Goal: Task Accomplishment & Management: Complete application form

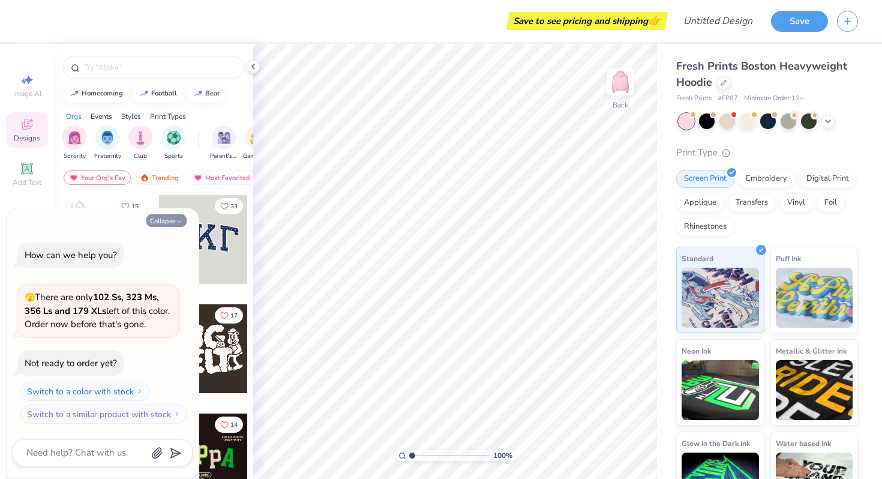
click at [176, 218] on icon "button" at bounding box center [179, 221] width 7 height 7
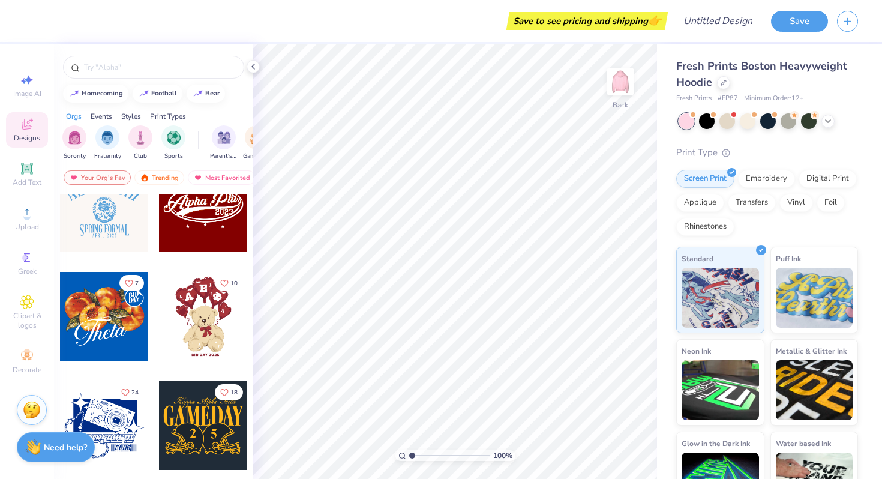
scroll to position [538, 0]
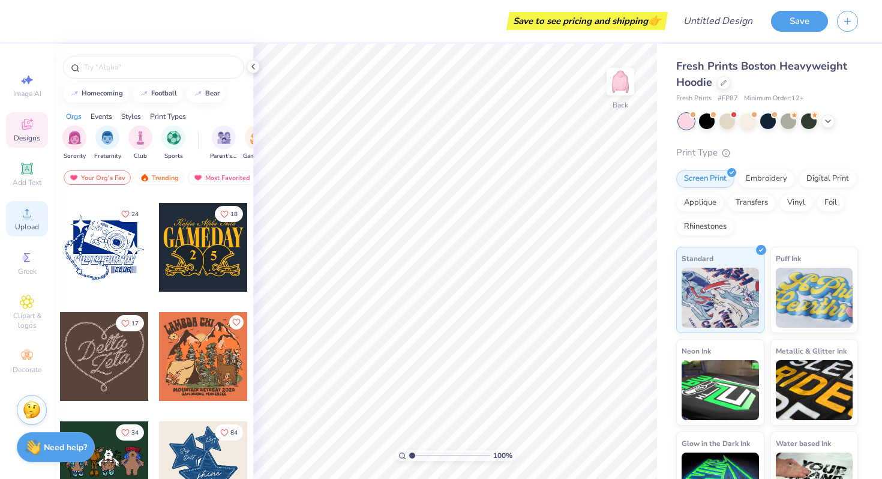
click at [32, 210] on icon at bounding box center [27, 213] width 14 height 14
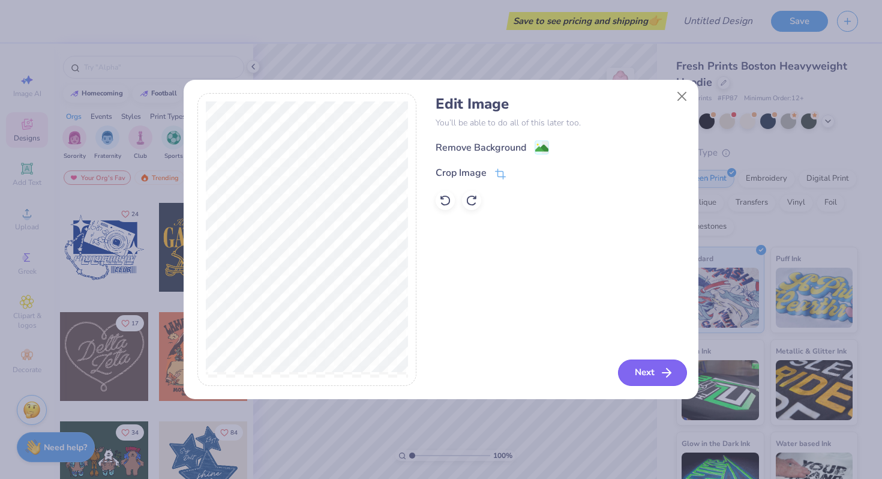
click at [668, 375] on polyline "button" at bounding box center [669, 373] width 4 height 8
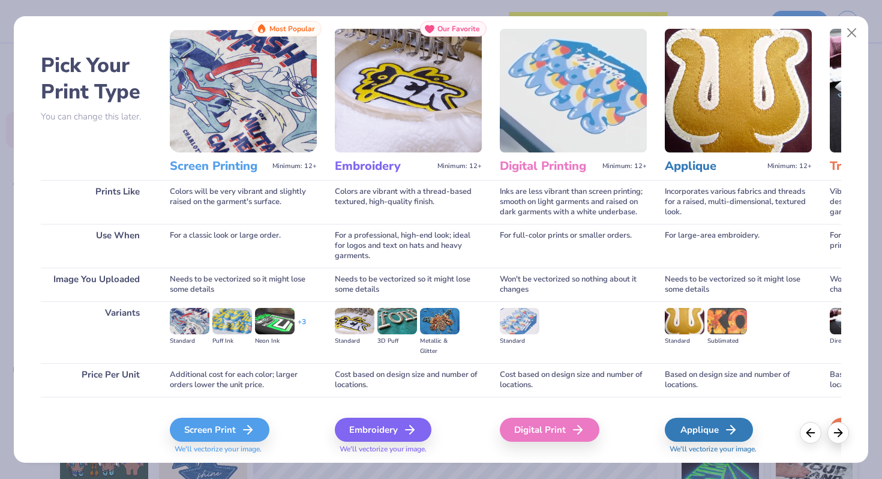
scroll to position [0, 0]
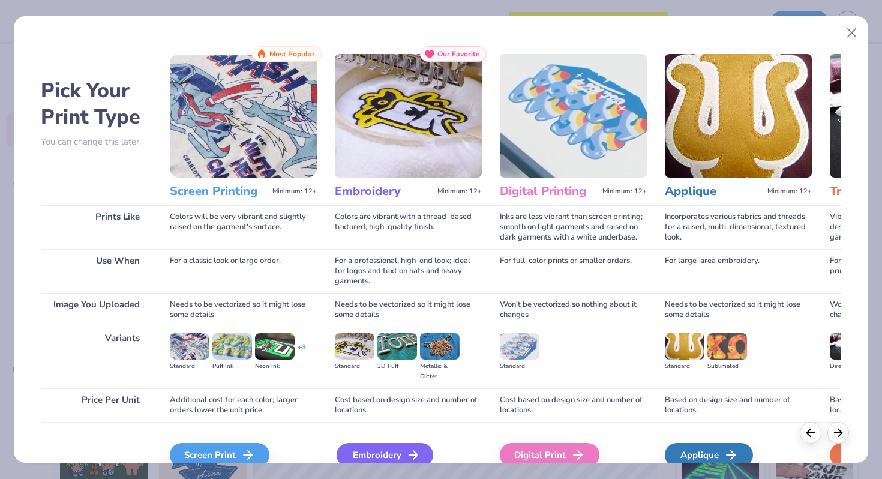
click at [424, 456] on div "Embroidery" at bounding box center [385, 455] width 97 height 24
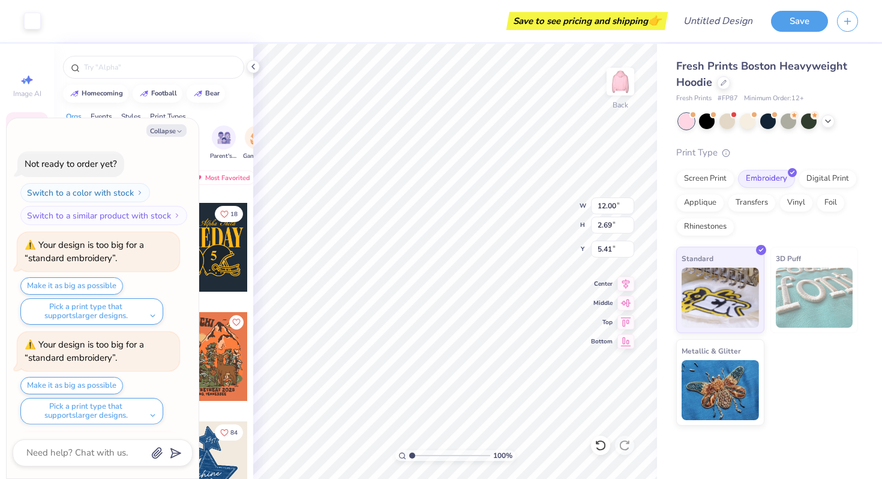
scroll to position [209, 0]
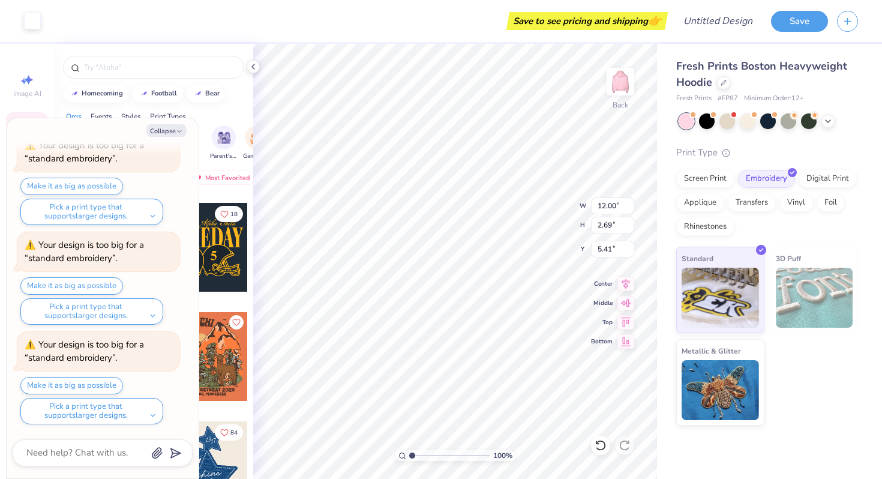
type textarea "x"
type input "5.92"
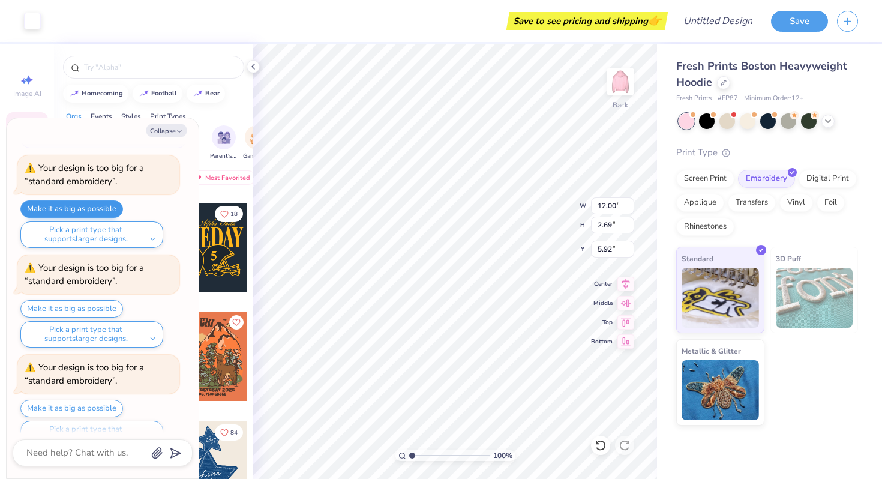
scroll to position [190, 0]
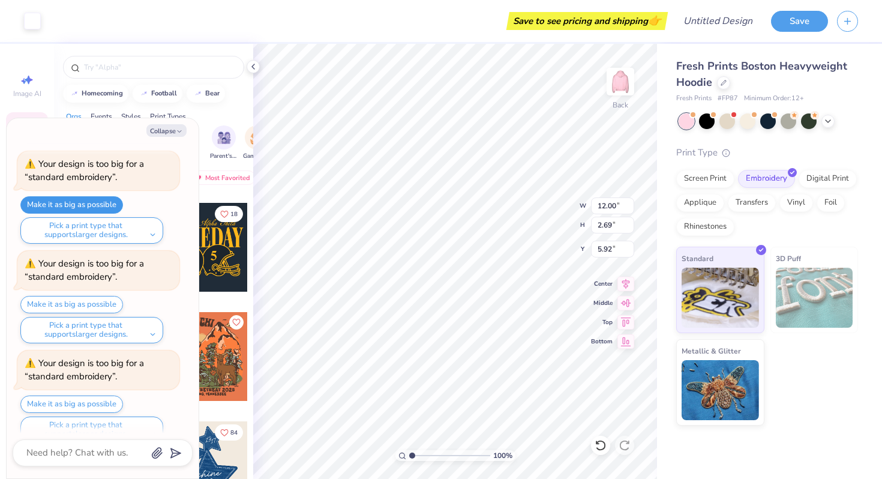
click at [91, 205] on button "Make it as big as possible" at bounding box center [71, 204] width 103 height 17
type textarea "x"
type input "5.40"
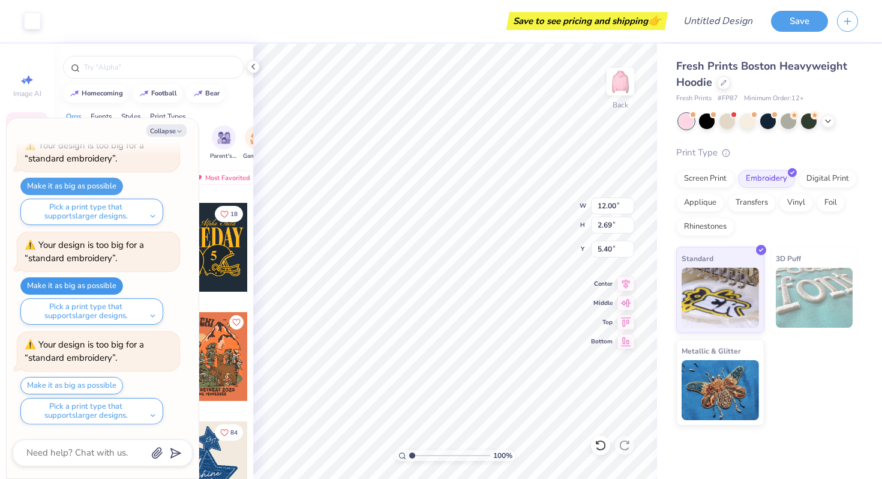
click at [92, 285] on button "Make it as big as possible" at bounding box center [71, 285] width 103 height 17
click at [100, 385] on button "Make it as big as possible" at bounding box center [71, 385] width 103 height 17
type textarea "x"
type input "5.41"
type textarea "x"
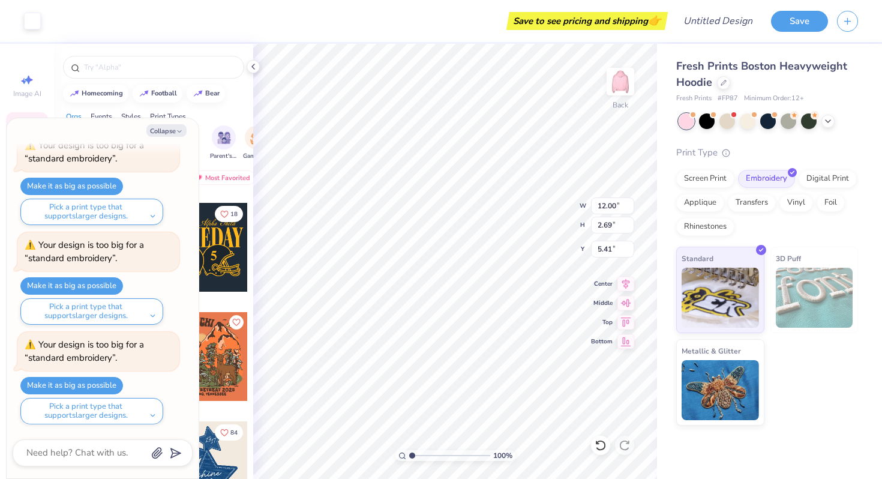
type input "12.04"
type input "3.14"
type input "5.08"
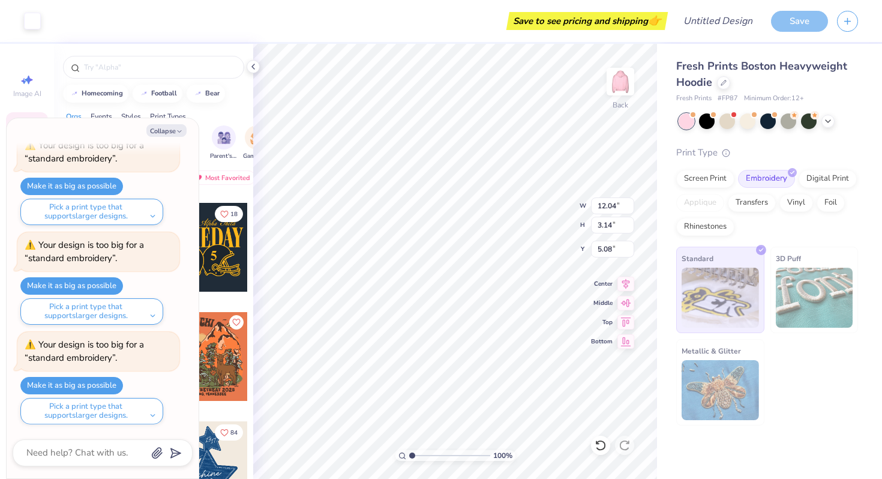
type textarea "x"
type input "12.00"
type input "2.69"
type input "5.41"
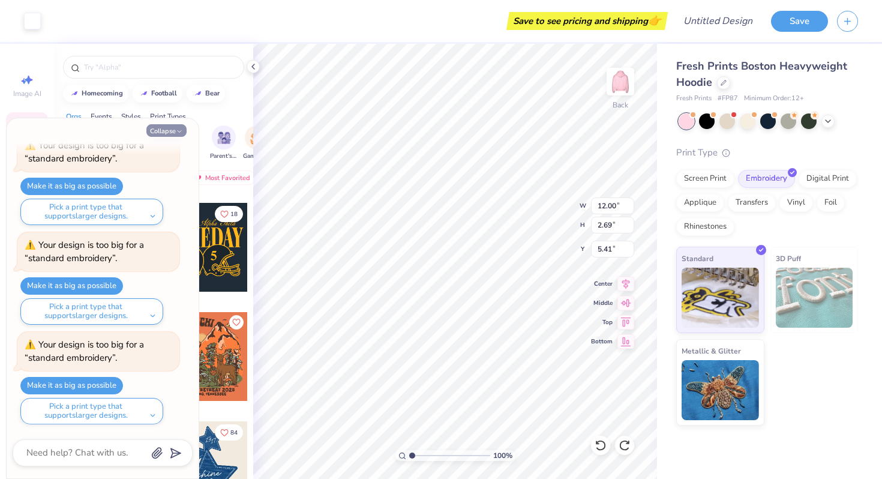
click at [176, 128] on icon "button" at bounding box center [179, 131] width 7 height 7
type textarea "x"
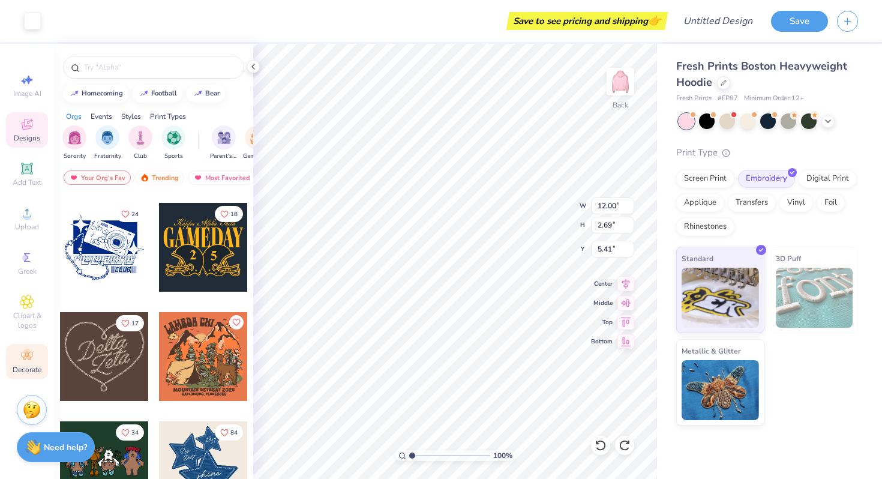
click at [33, 357] on icon at bounding box center [27, 356] width 14 height 14
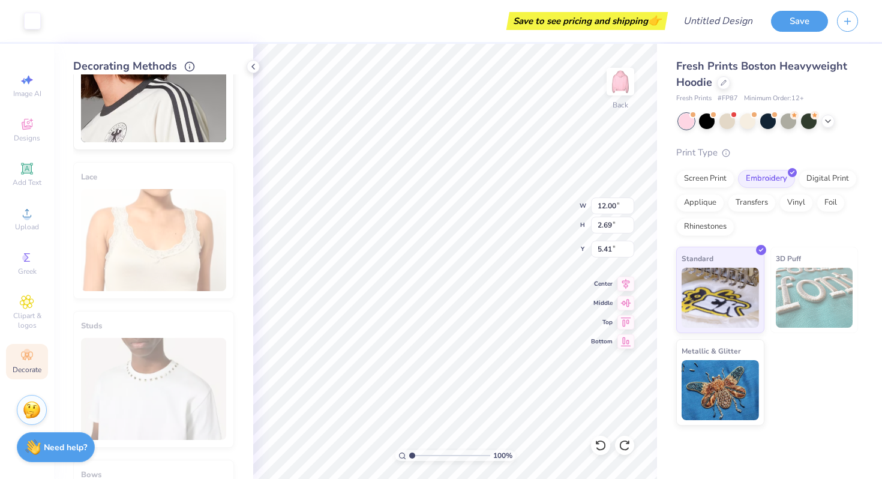
scroll to position [373, 0]
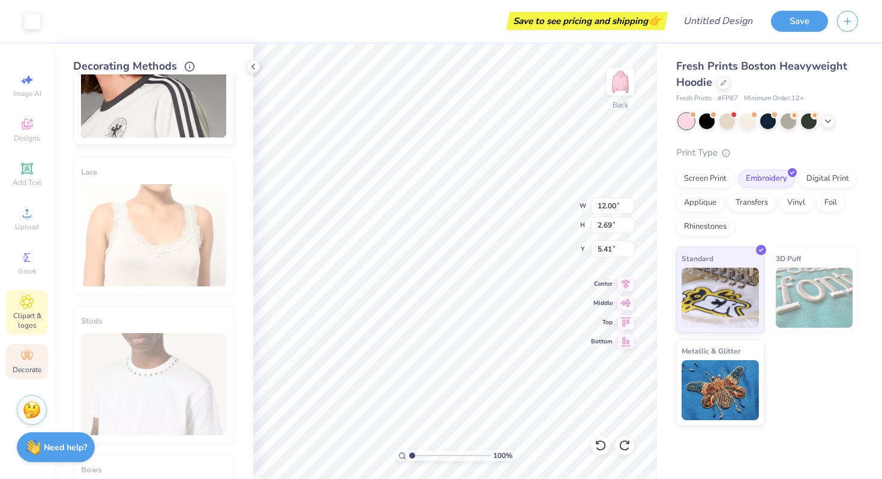
click at [26, 306] on icon at bounding box center [27, 302] width 14 height 14
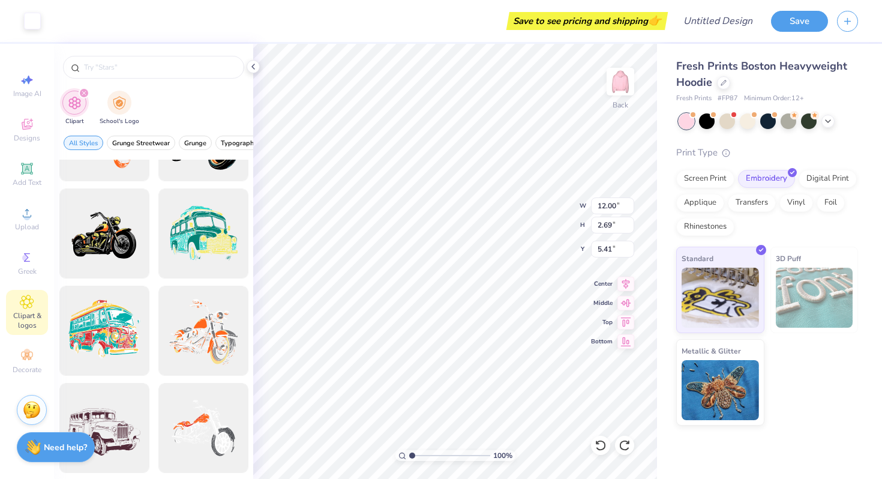
scroll to position [1142, 0]
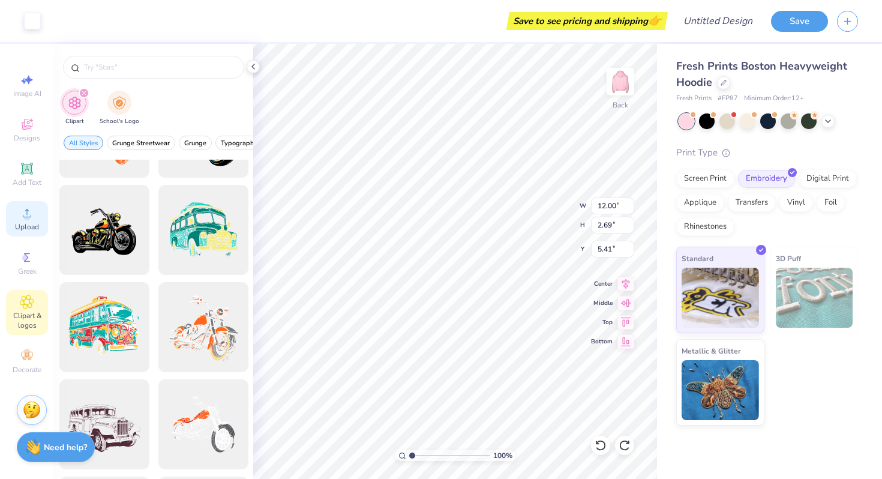
click at [28, 206] on icon at bounding box center [27, 213] width 14 height 14
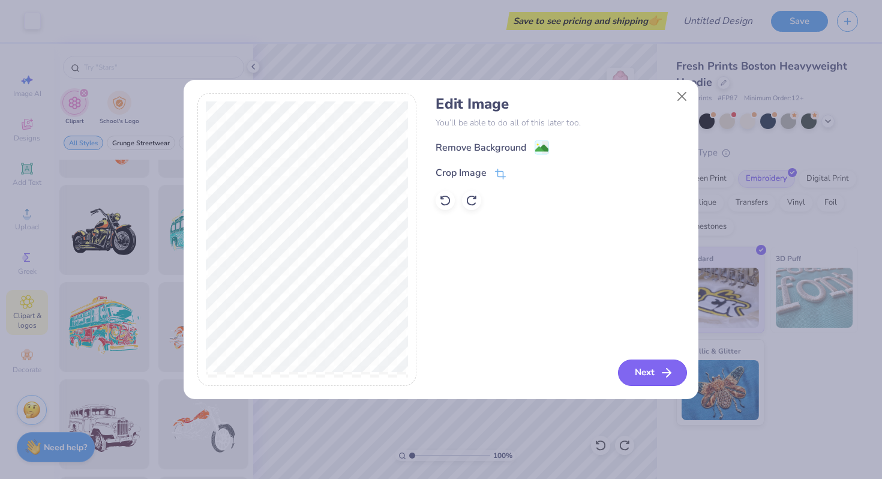
click at [640, 370] on button "Next" at bounding box center [652, 373] width 69 height 26
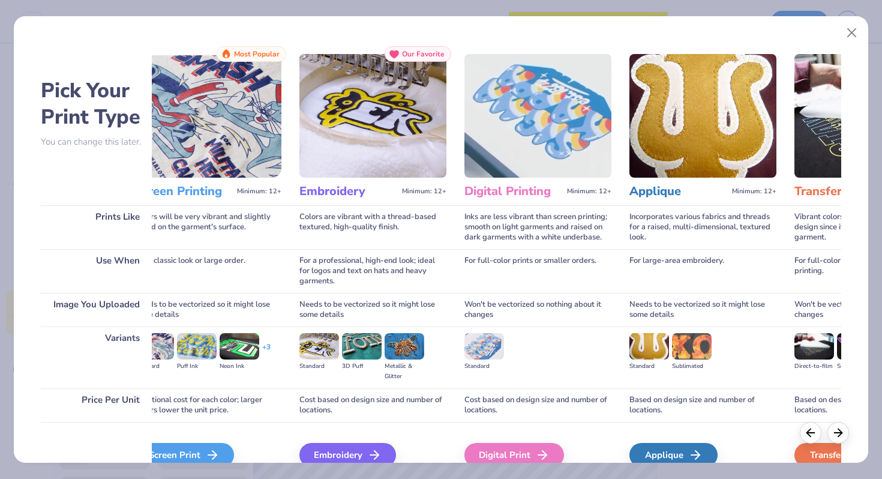
scroll to position [0, 0]
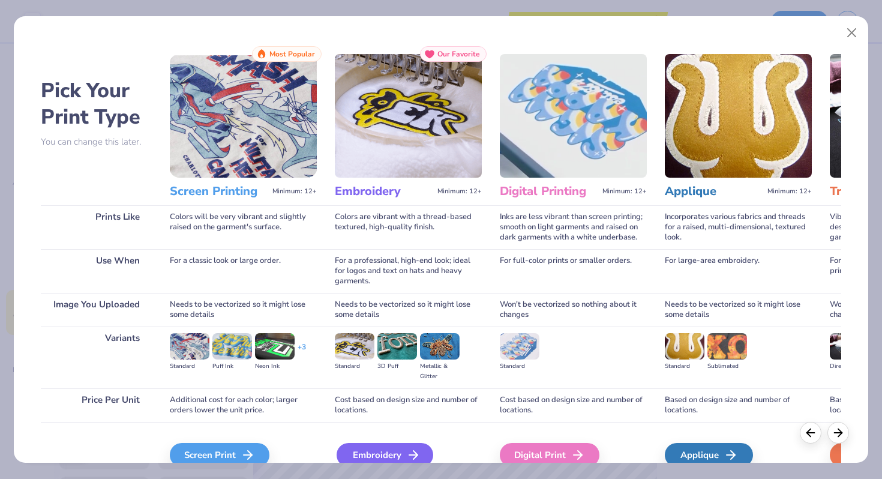
click at [405, 456] on div "Embroidery" at bounding box center [385, 455] width 97 height 24
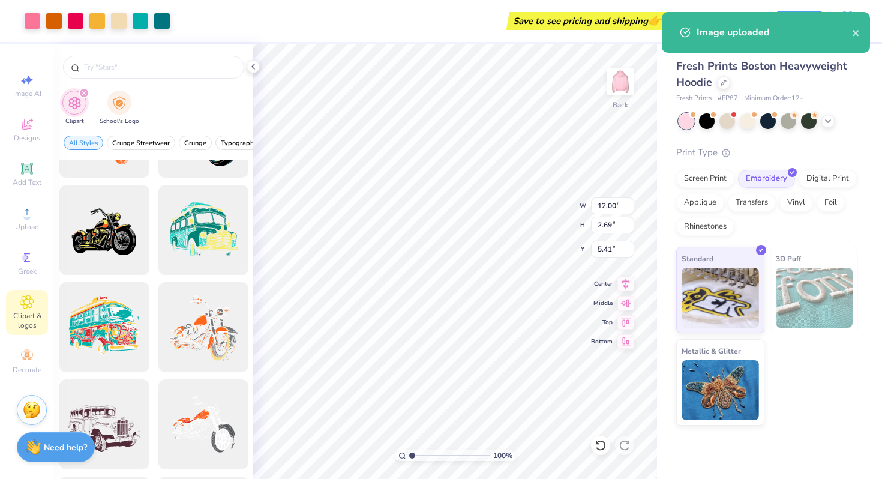
type input "11.87"
type input "12.00"
type input "0.75"
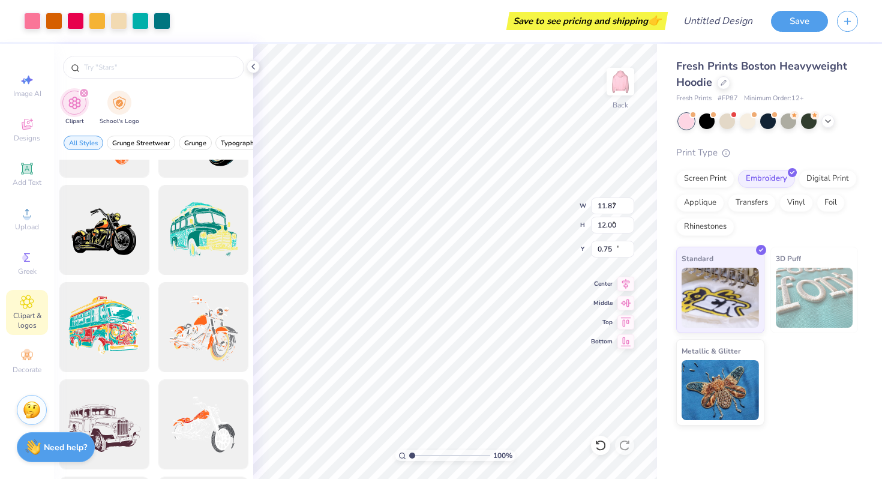
type input "2.21"
type input "2.24"
type input "10.51"
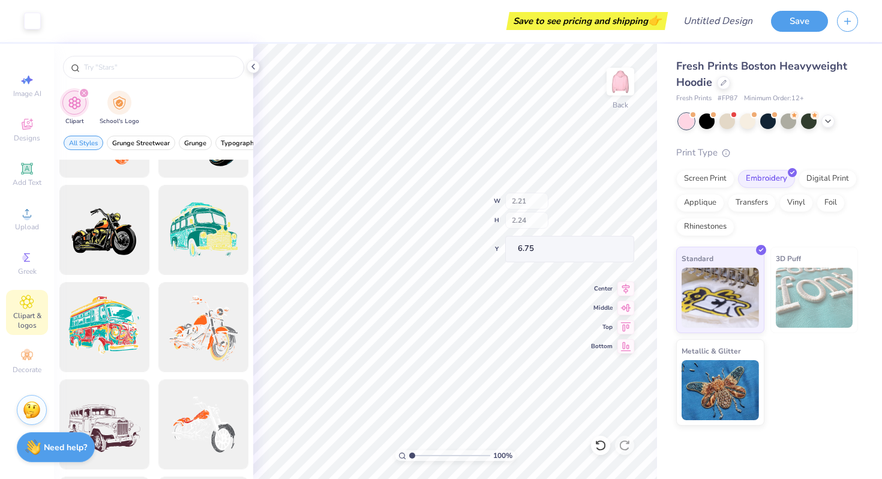
type input "6.75"
click at [624, 105] on img at bounding box center [621, 82] width 48 height 48
click at [621, 94] on img at bounding box center [621, 82] width 48 height 48
click at [825, 121] on icon at bounding box center [829, 120] width 10 height 10
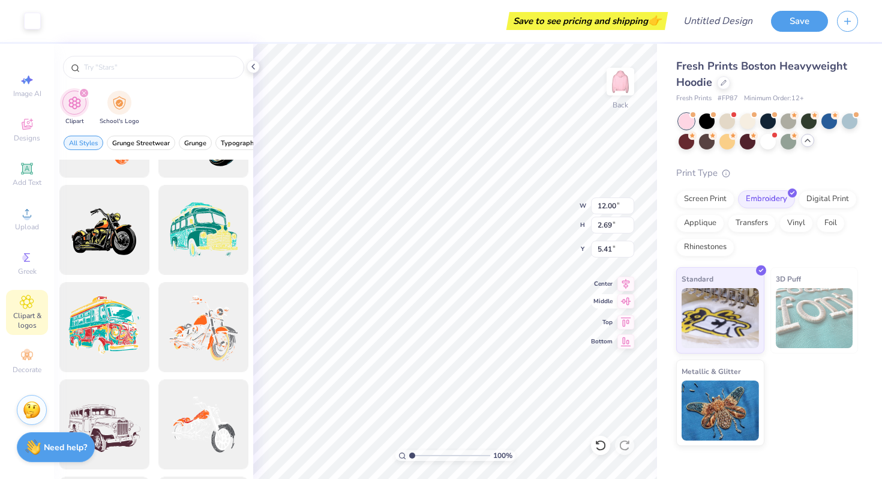
click at [621, 306] on icon at bounding box center [626, 301] width 17 height 14
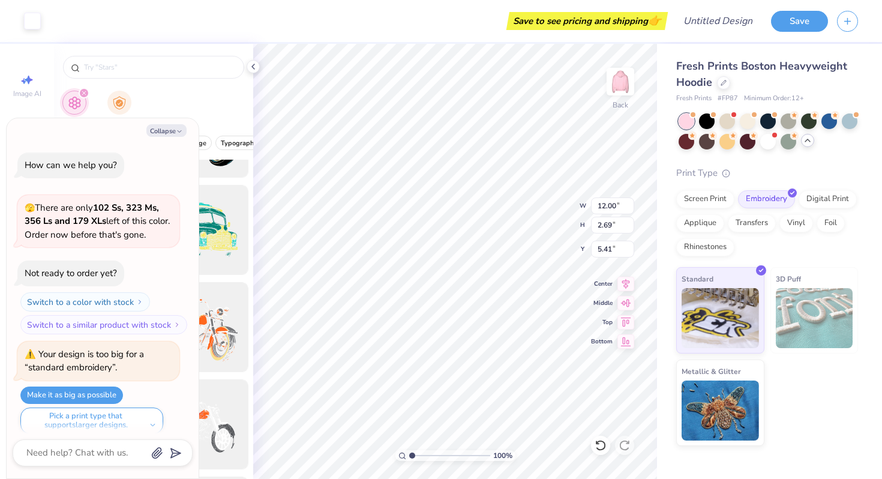
scroll to position [309, 0]
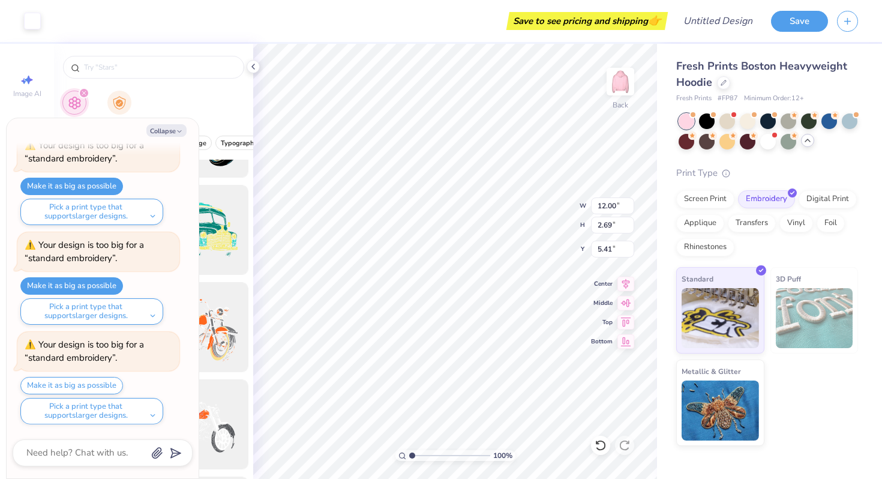
click at [191, 107] on div "Clipart School's Logo" at bounding box center [153, 109] width 199 height 45
click at [171, 130] on button "Collapse" at bounding box center [166, 130] width 40 height 13
type textarea "x"
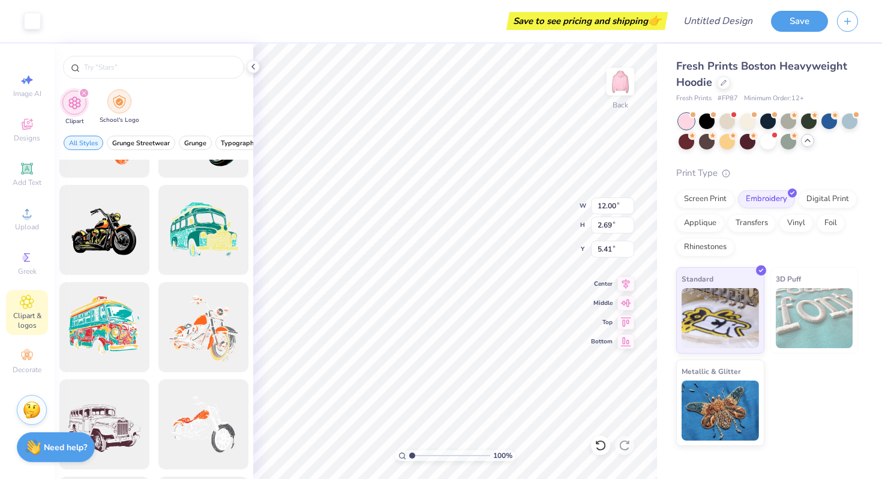
click at [122, 109] on div "filter for School's Logo" at bounding box center [119, 101] width 24 height 24
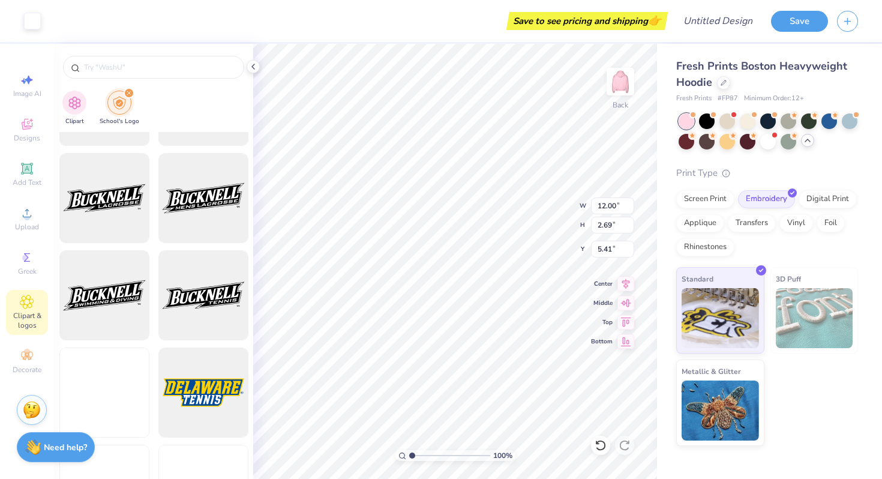
scroll to position [1888, 0]
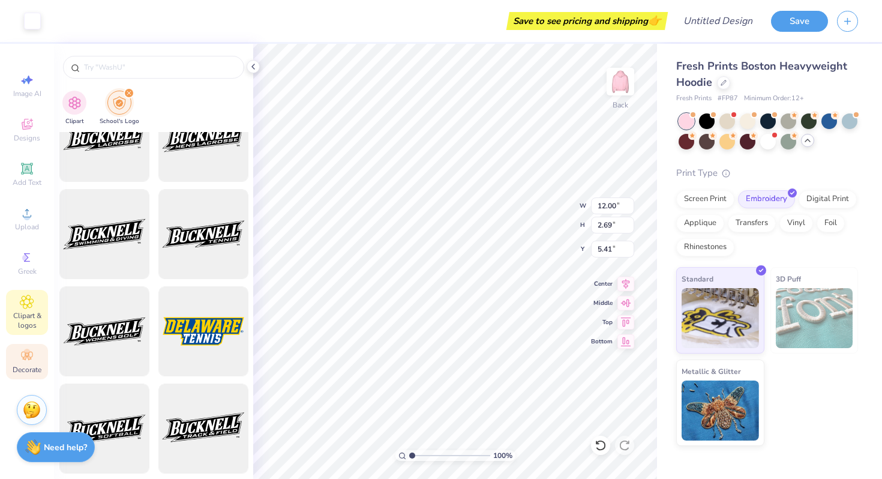
click at [27, 355] on rect at bounding box center [27, 354] width 3 height 3
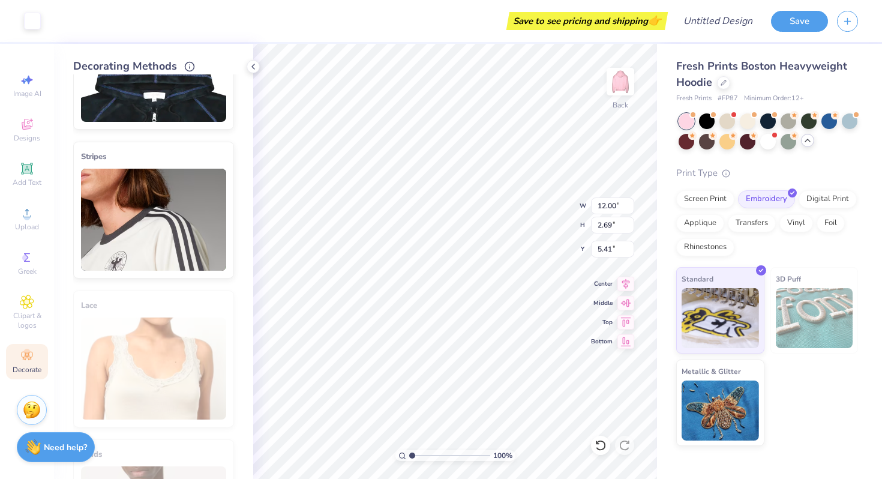
scroll to position [0, 0]
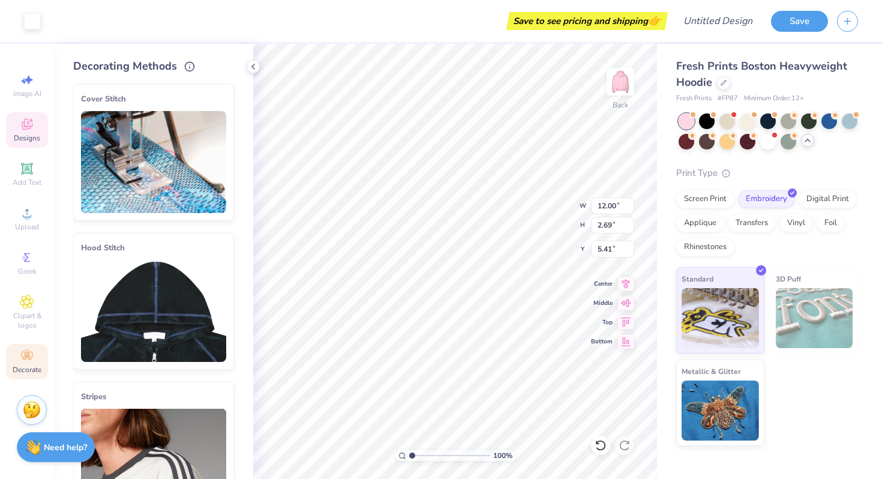
click at [25, 131] on div "Designs" at bounding box center [27, 129] width 42 height 35
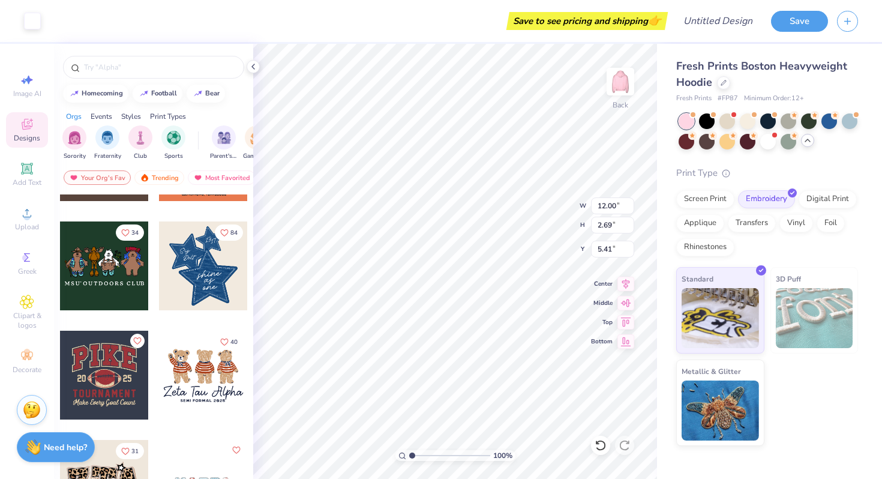
scroll to position [740, 0]
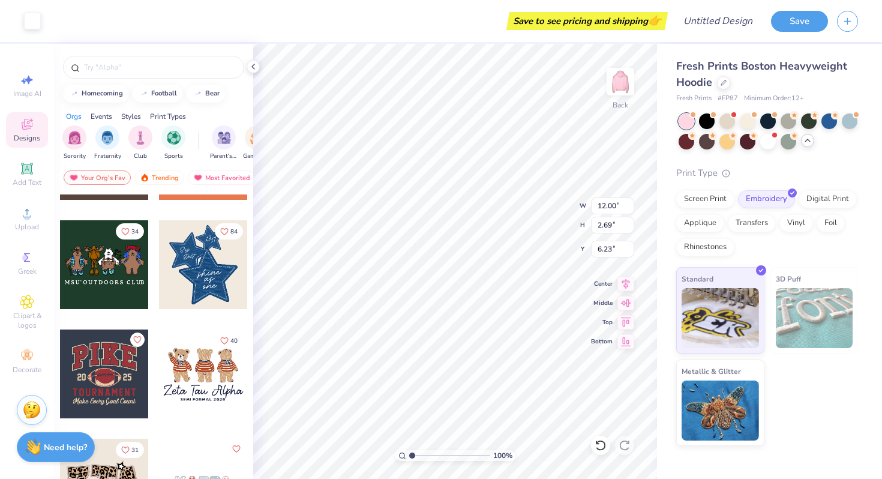
type input "5.41"
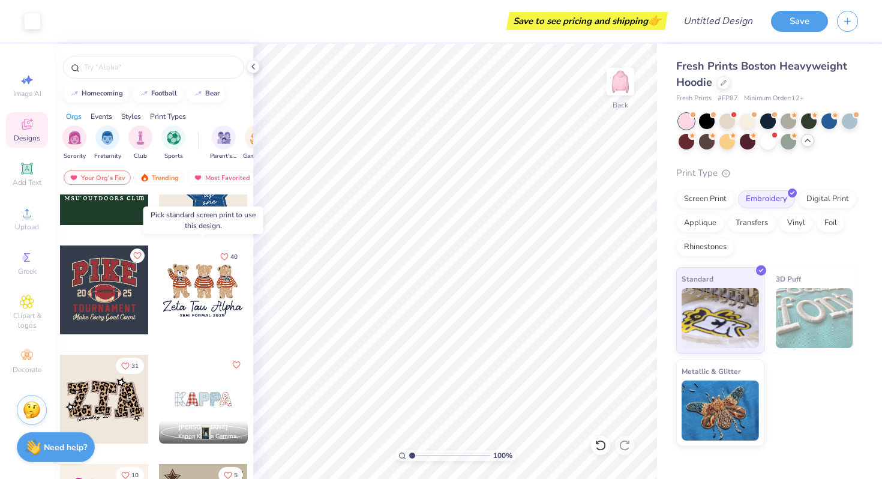
scroll to position [828, 0]
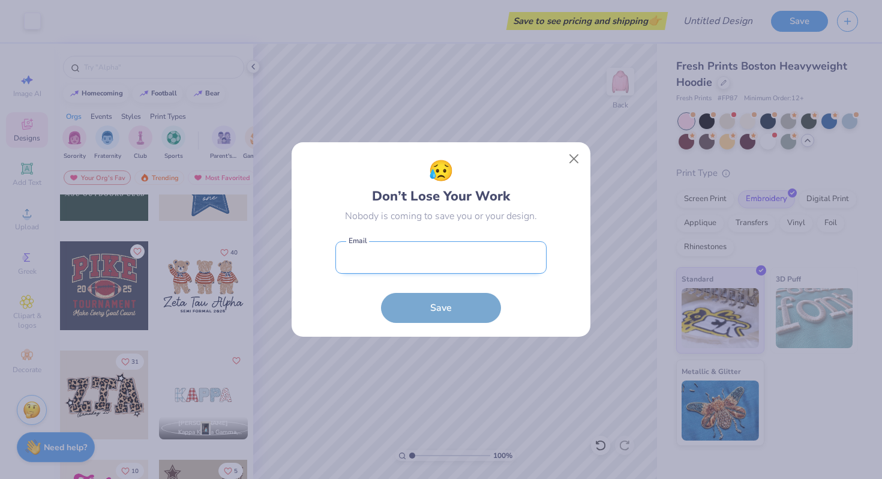
click at [487, 253] on input "email" at bounding box center [441, 257] width 211 height 33
type input "[EMAIL_ADDRESS][DOMAIN_NAME]"
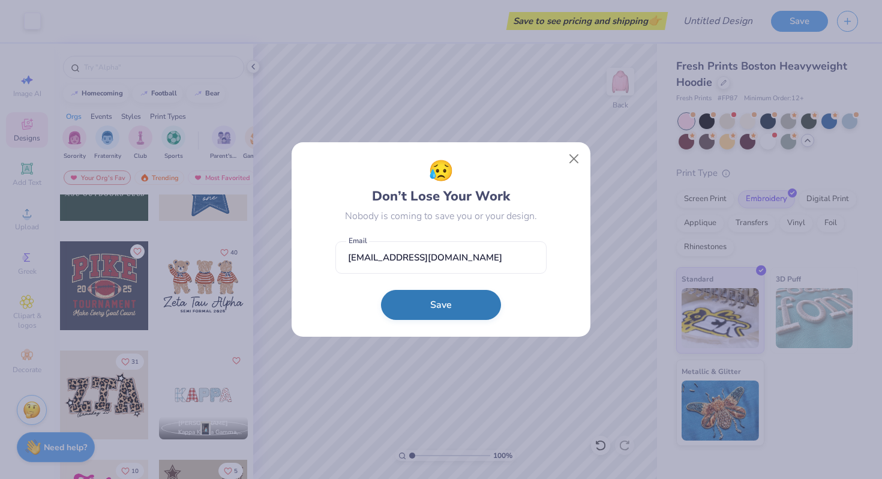
click at [462, 306] on button "Save" at bounding box center [441, 305] width 120 height 30
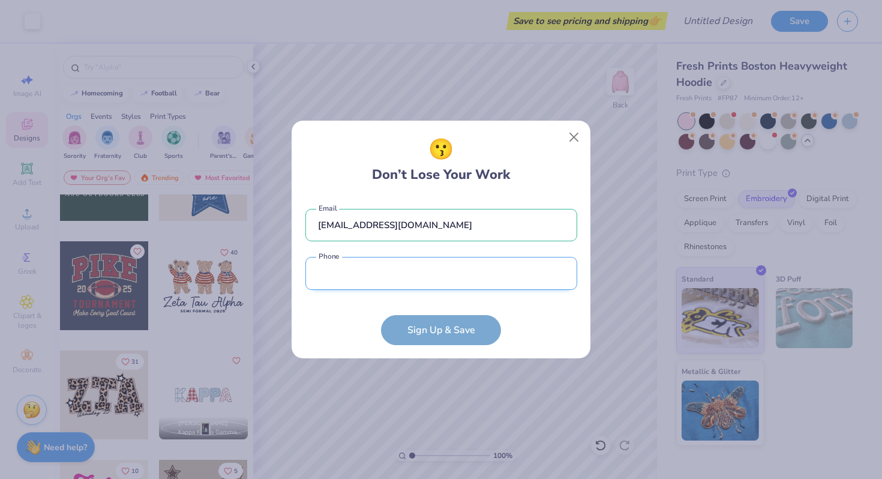
click at [462, 285] on input "tel" at bounding box center [442, 273] width 272 height 33
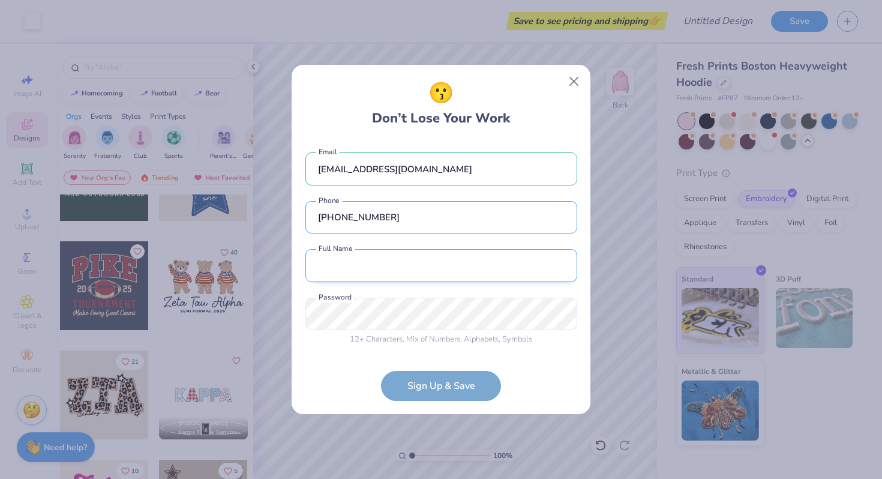
type input "[PHONE_NUMBER]"
click at [448, 276] on input "text" at bounding box center [442, 265] width 272 height 33
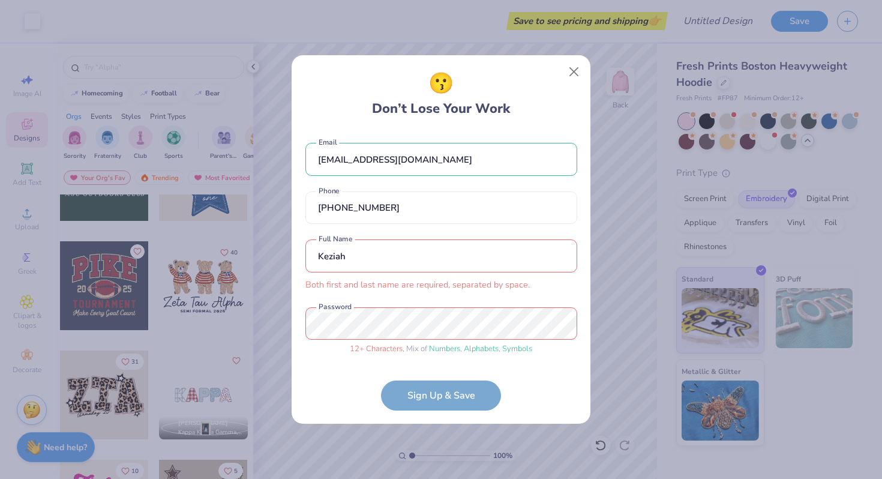
click at [463, 257] on input "Keziah" at bounding box center [442, 256] width 272 height 33
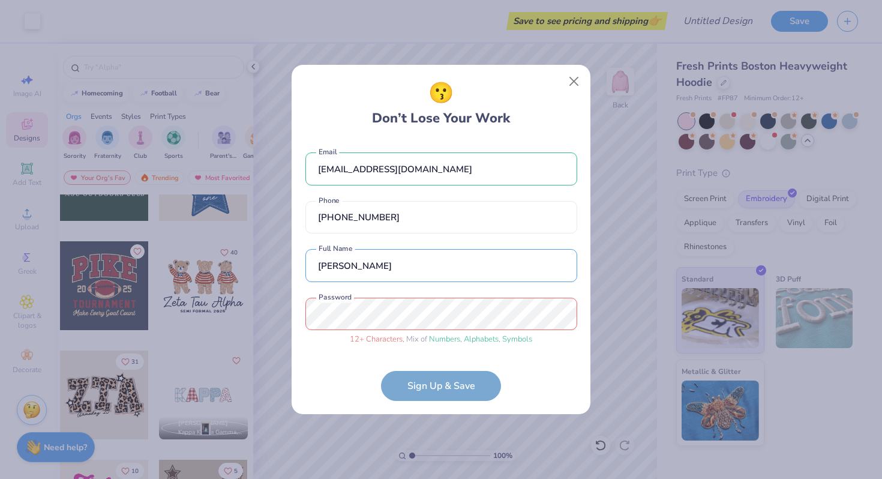
type input "[PERSON_NAME]"
click at [433, 398] on form "[EMAIL_ADDRESS][DOMAIN_NAME] Email [PHONE_NUMBER] Phone [PERSON_NAME] Full Name…" at bounding box center [442, 270] width 272 height 261
click at [448, 381] on form "[EMAIL_ADDRESS][DOMAIN_NAME] Email [PHONE_NUMBER] Phone [PERSON_NAME] Full Name…" at bounding box center [442, 270] width 272 height 261
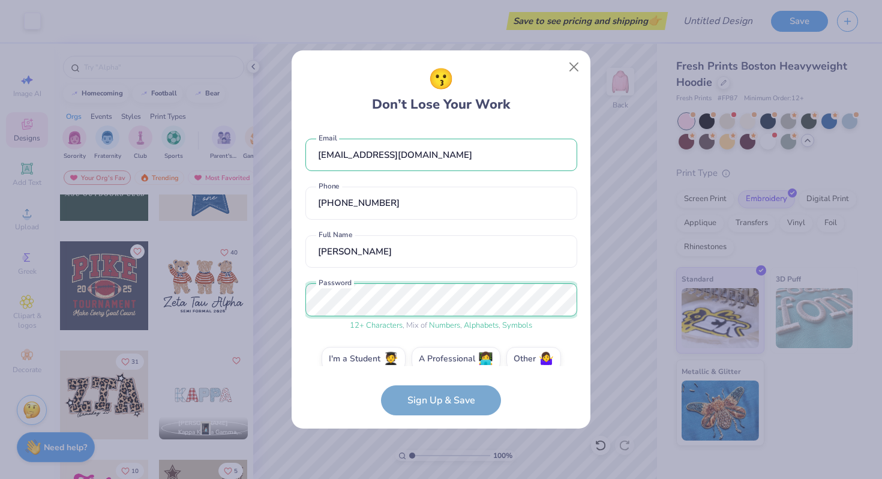
scroll to position [17, 0]
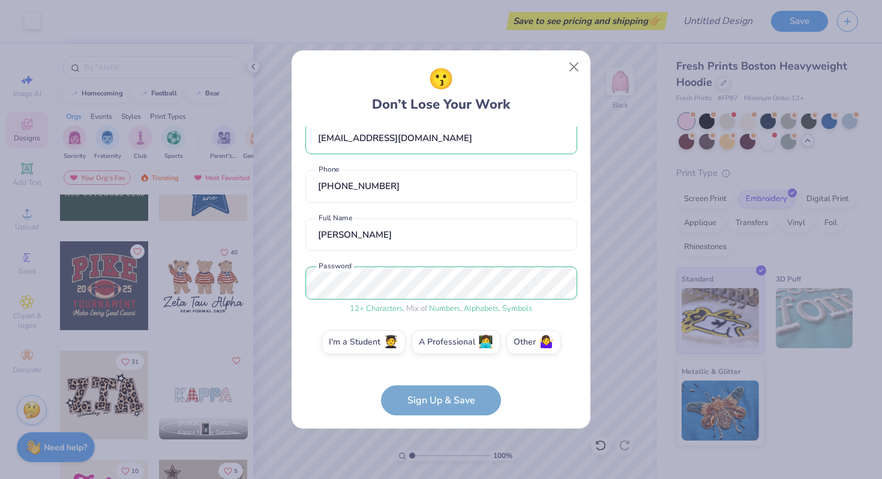
click at [447, 397] on form "[EMAIL_ADDRESS][DOMAIN_NAME] Email [PHONE_NUMBER] Phone [PERSON_NAME] Full Name…" at bounding box center [442, 271] width 272 height 289
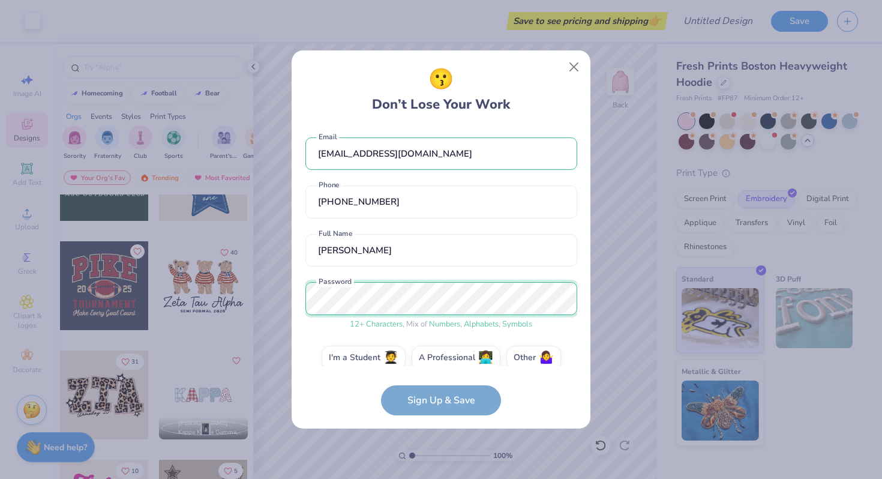
scroll to position [0, 0]
click at [534, 354] on label "Other 🤷‍♀️" at bounding box center [534, 357] width 55 height 24
click at [445, 358] on input "Other 🤷‍♀️" at bounding box center [442, 362] width 8 height 8
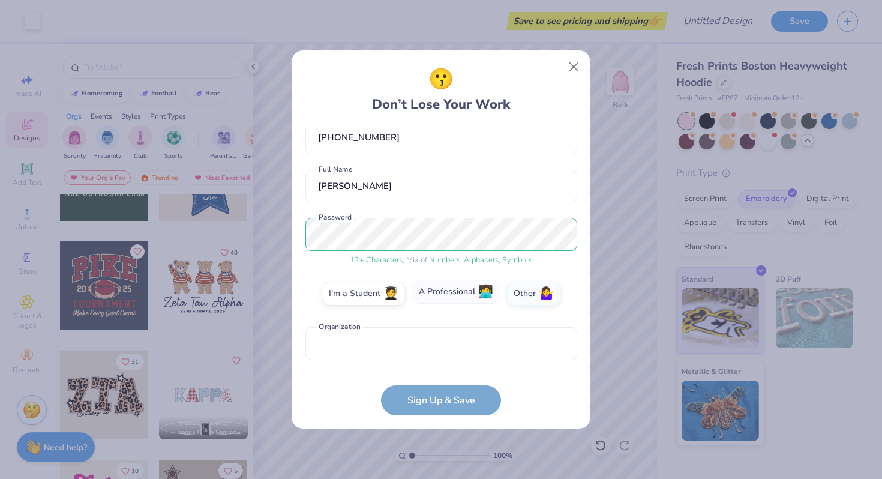
click at [441, 300] on label "A Professional 👩‍💻" at bounding box center [456, 292] width 89 height 24
click at [441, 358] on input "A Professional 👩‍💻" at bounding box center [442, 362] width 8 height 8
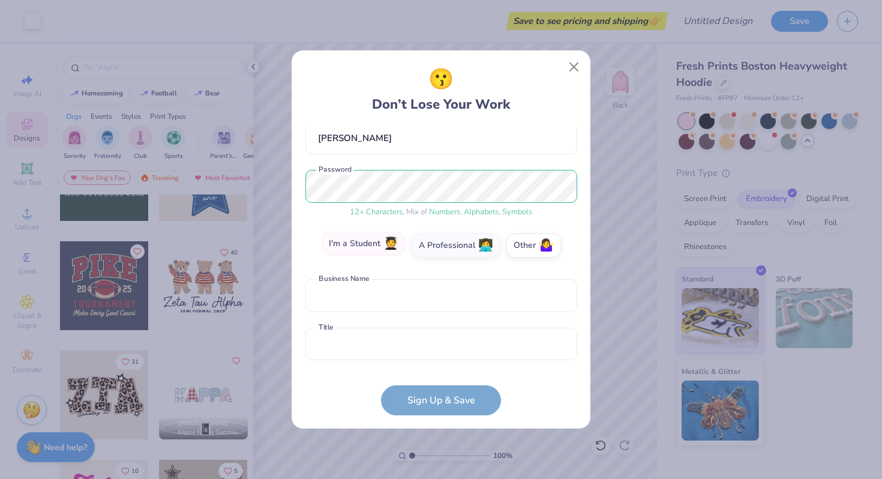
click at [385, 243] on label "I'm a Student 🧑‍🎓" at bounding box center [364, 244] width 84 height 24
click at [438, 358] on input "I'm a Student 🧑‍🎓" at bounding box center [442, 362] width 8 height 8
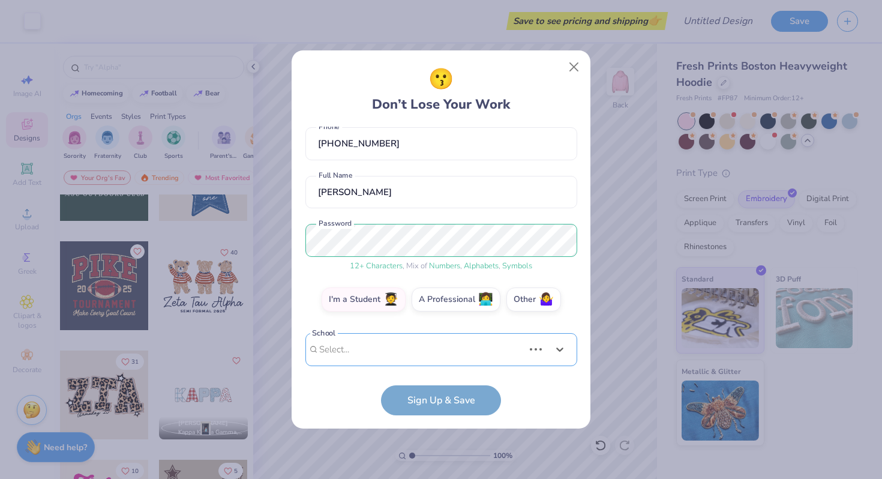
click at [402, 358] on div "Use Up and Down to choose options, press Enter to select the currently focused …" at bounding box center [442, 367] width 272 height 69
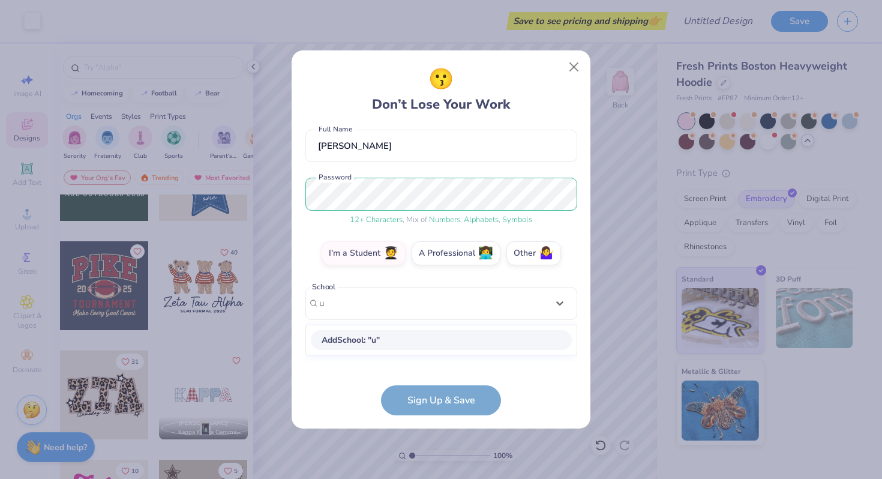
scroll to position [106, 0]
type input "[GEOGRAPHIC_DATA][US_STATE]"
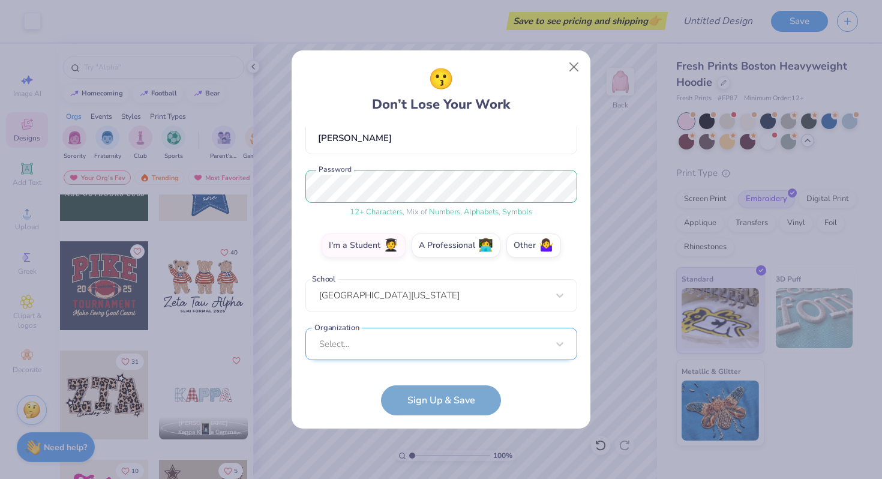
click at [387, 344] on div "Select..." at bounding box center [442, 344] width 272 height 33
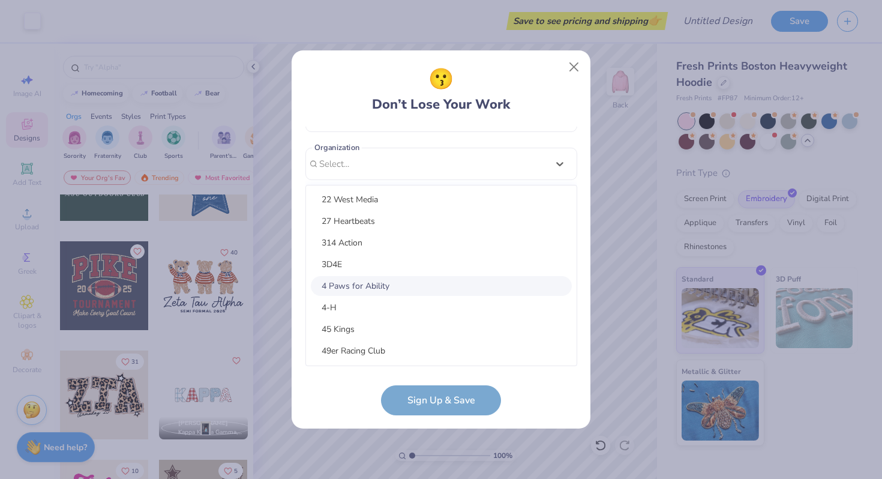
scroll to position [0, 0]
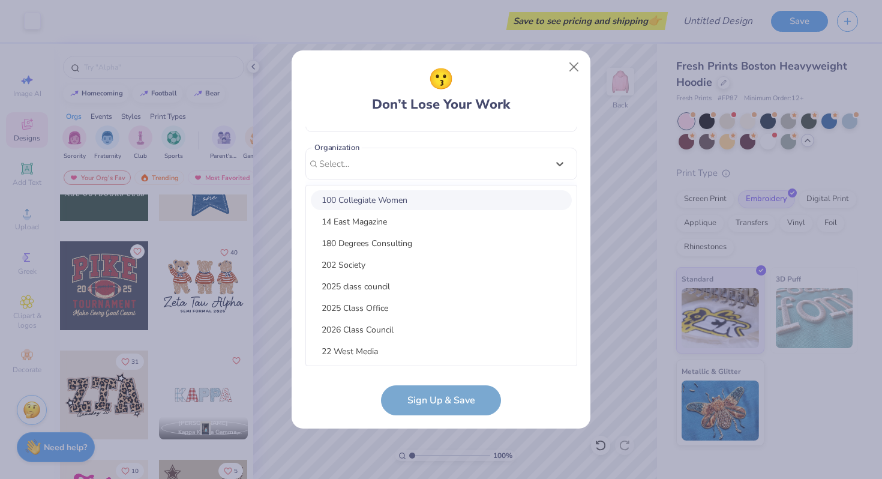
click at [402, 193] on div "100 Collegiate Women" at bounding box center [441, 200] width 261 height 20
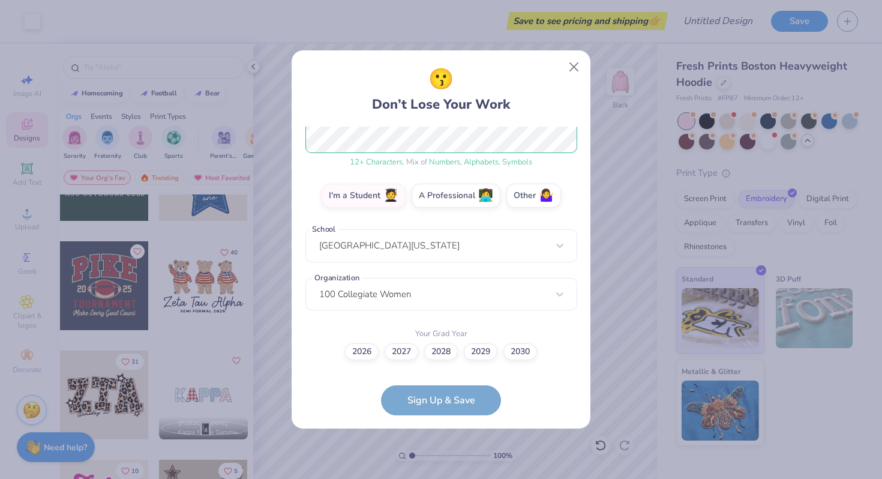
scroll to position [163, 0]
click at [372, 354] on label "2026" at bounding box center [362, 350] width 34 height 17
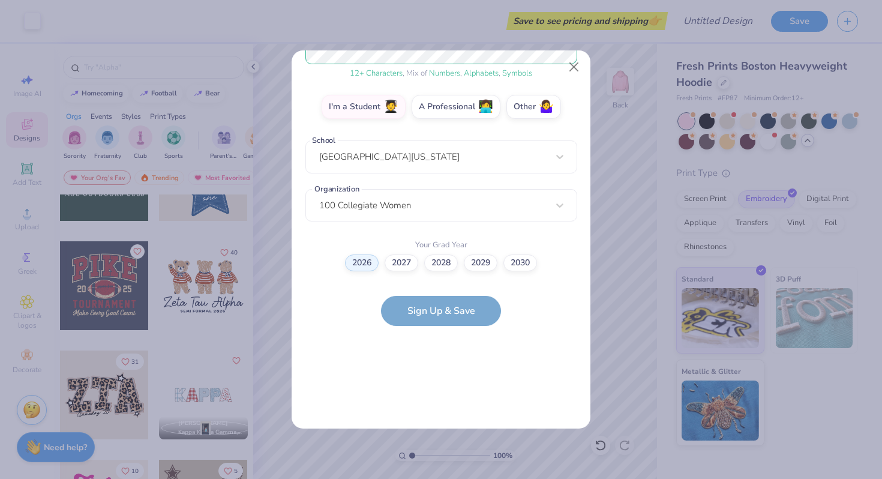
scroll to position [0, 0]
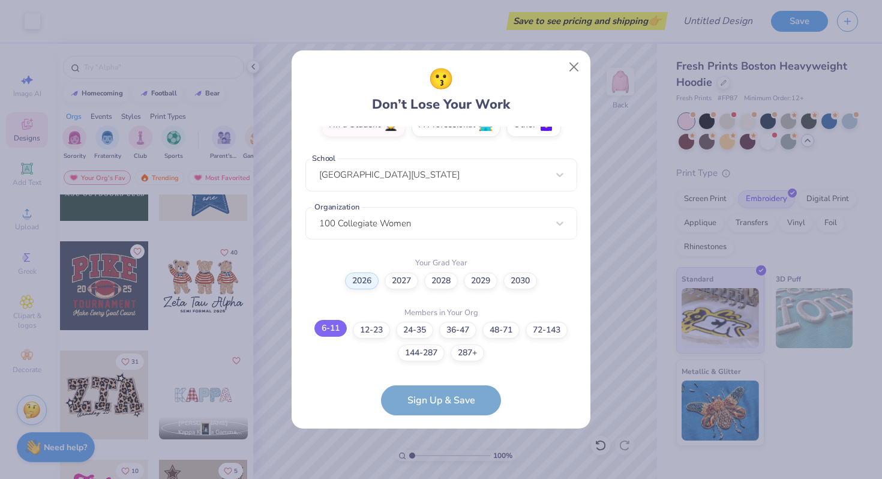
click at [331, 329] on label "6-11" at bounding box center [331, 328] width 32 height 17
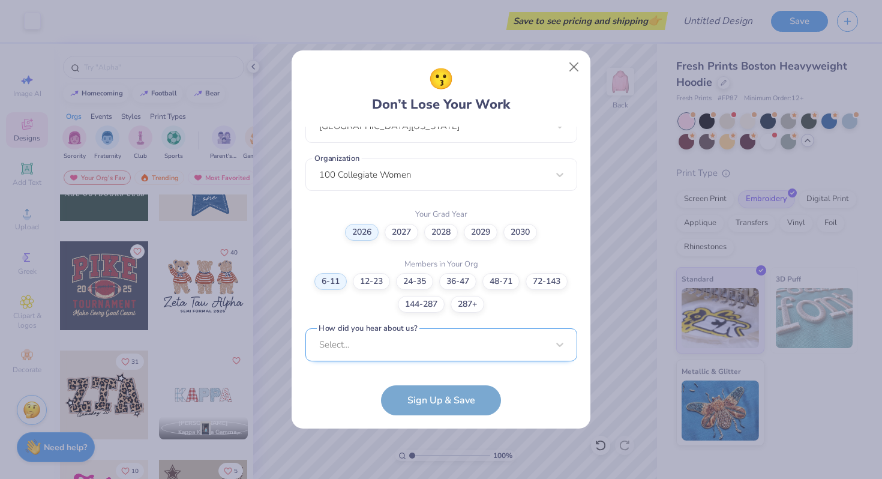
click at [405, 351] on div "Select..." at bounding box center [442, 344] width 272 height 33
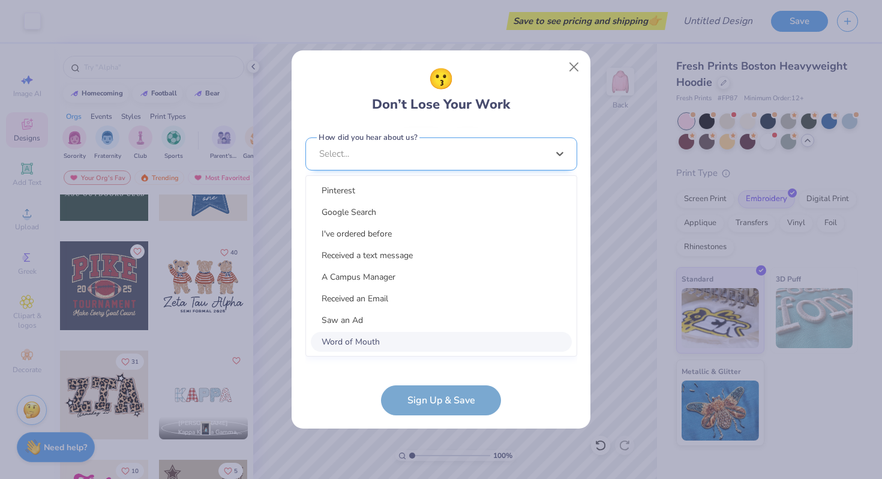
scroll to position [463, 0]
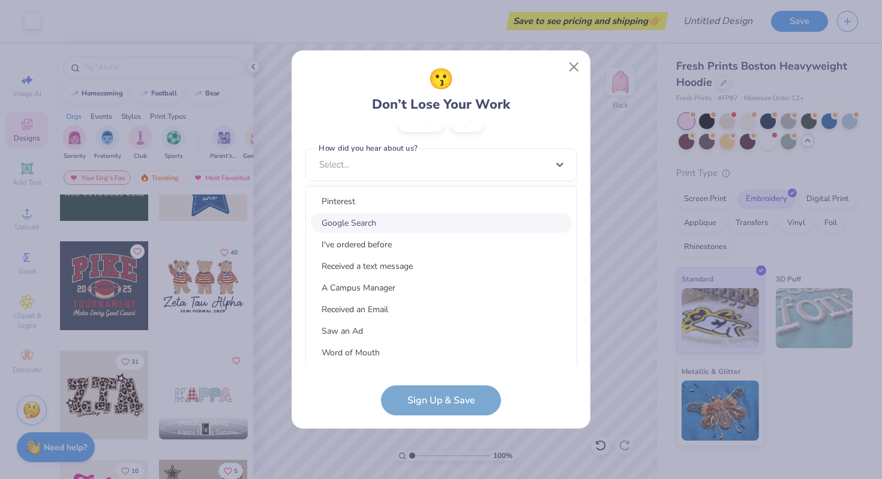
click at [393, 219] on div "Google Search" at bounding box center [441, 223] width 261 height 20
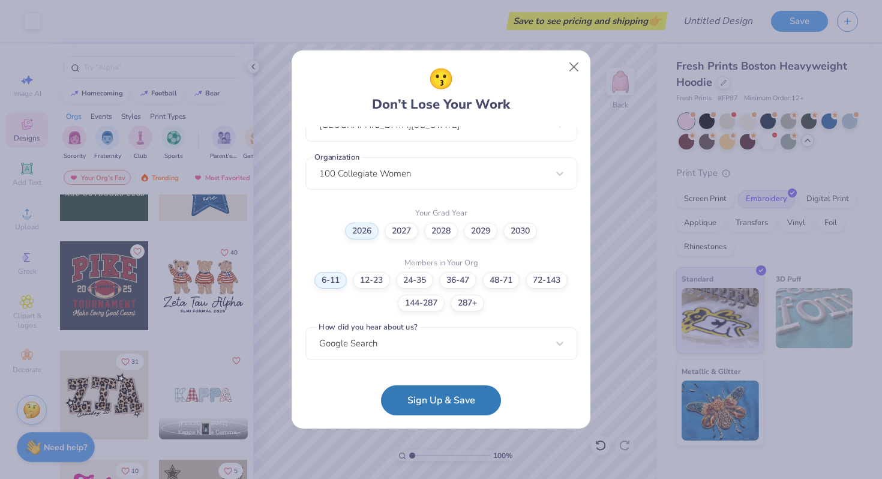
scroll to position [283, 0]
click at [429, 405] on button "Sign Up & Save" at bounding box center [441, 397] width 120 height 30
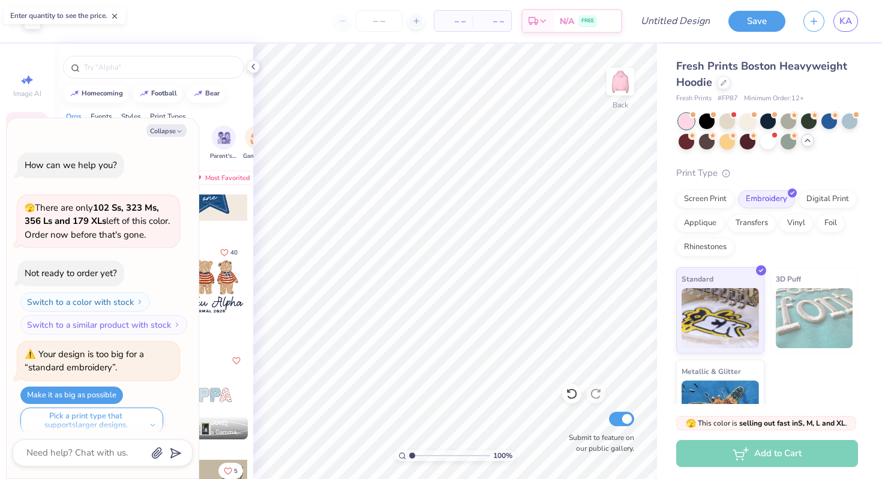
scroll to position [355, 0]
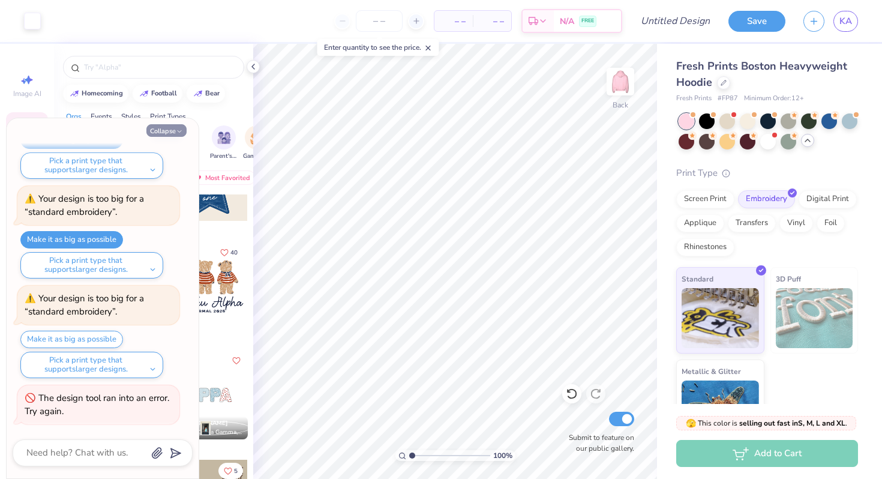
click at [176, 129] on icon "button" at bounding box center [179, 131] width 7 height 7
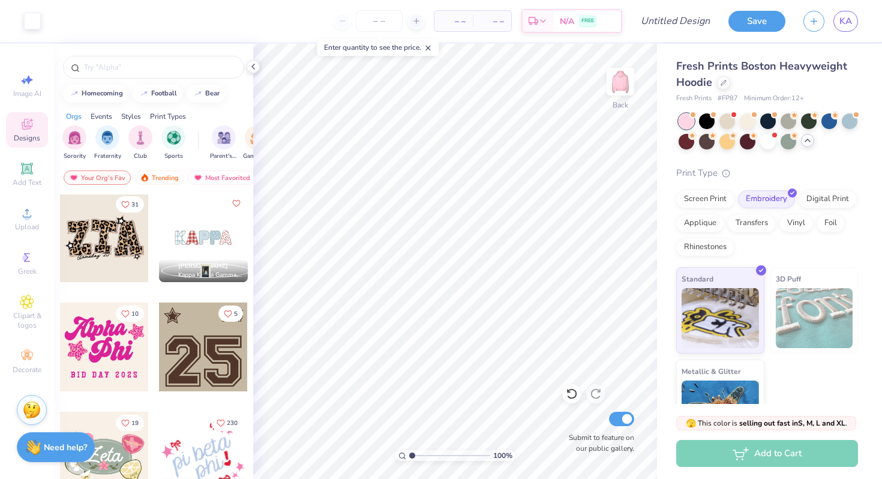
scroll to position [986, 0]
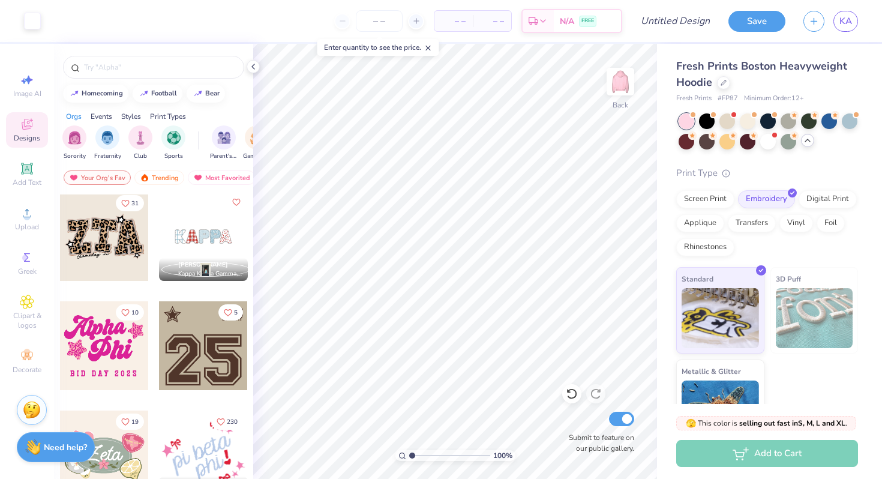
click at [59, 359] on div at bounding box center [15, 345] width 89 height 89
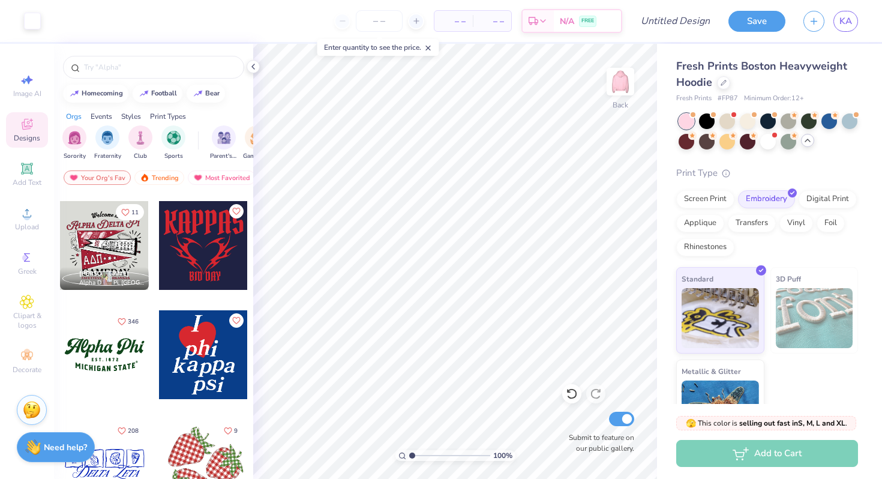
scroll to position [1309, 0]
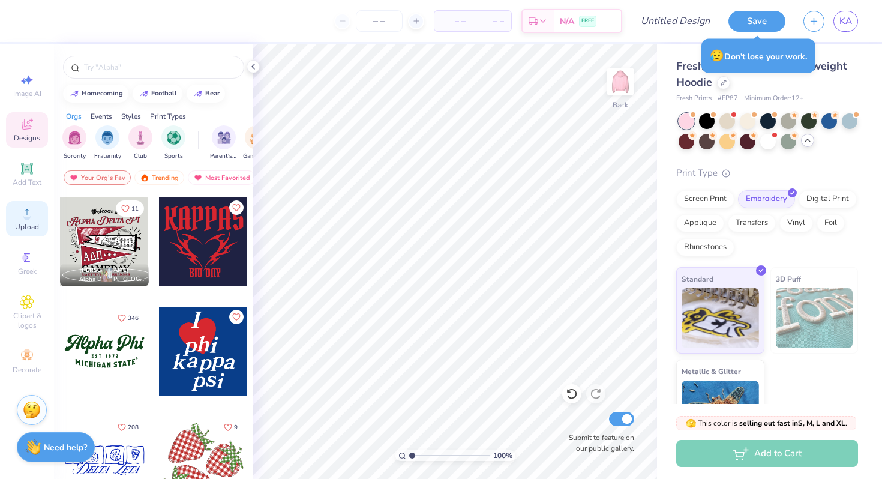
click at [28, 226] on span "Upload" at bounding box center [27, 227] width 24 height 10
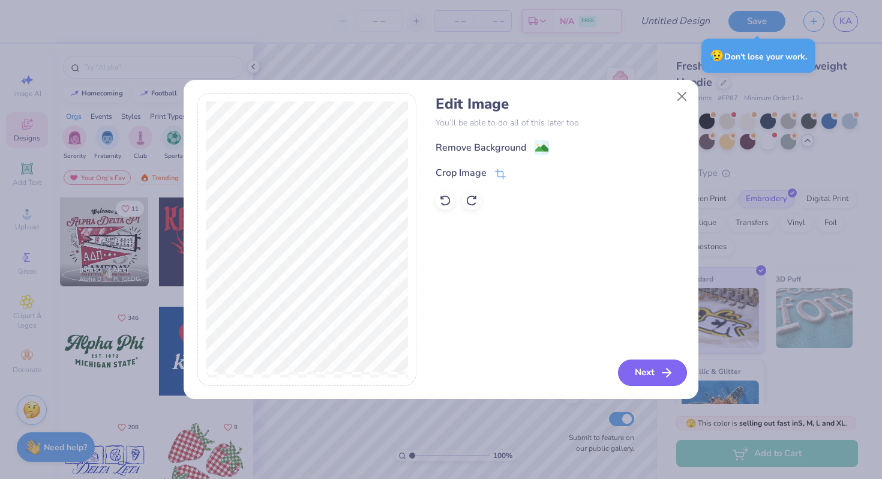
click at [664, 381] on button "Next" at bounding box center [652, 373] width 69 height 26
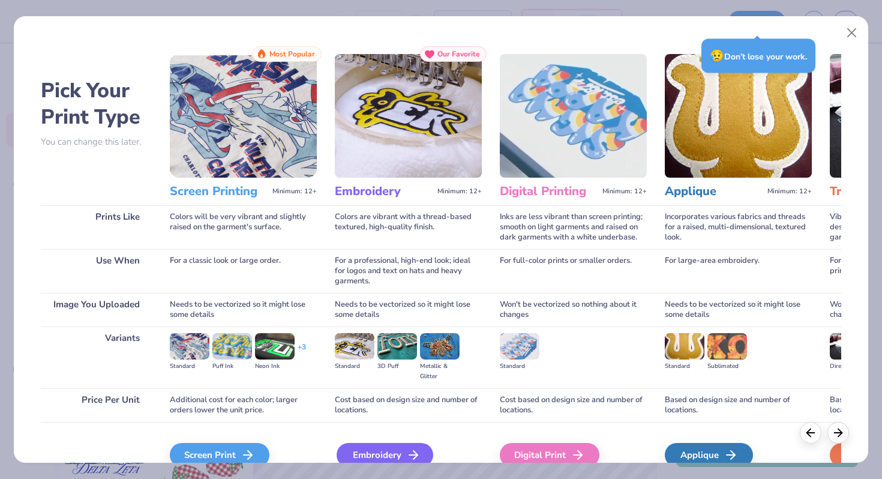
click at [374, 456] on div "Embroidery" at bounding box center [385, 455] width 97 height 24
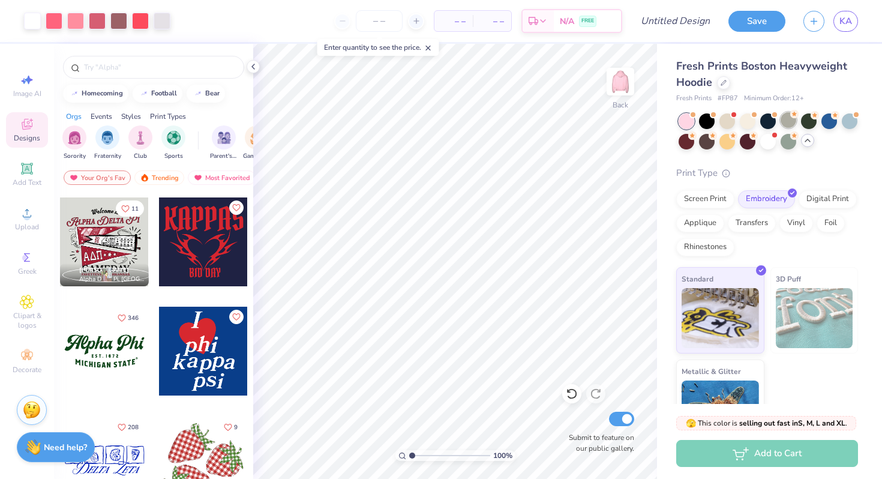
click at [788, 115] on div at bounding box center [789, 120] width 16 height 16
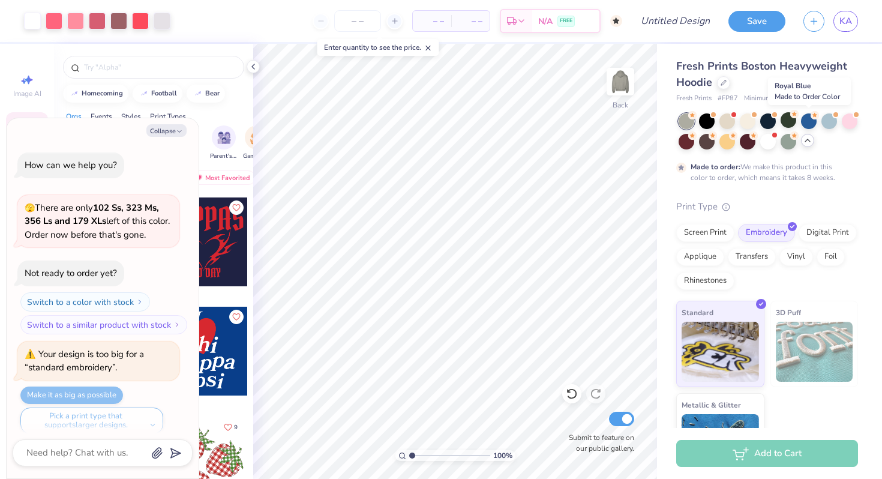
scroll to position [454, 0]
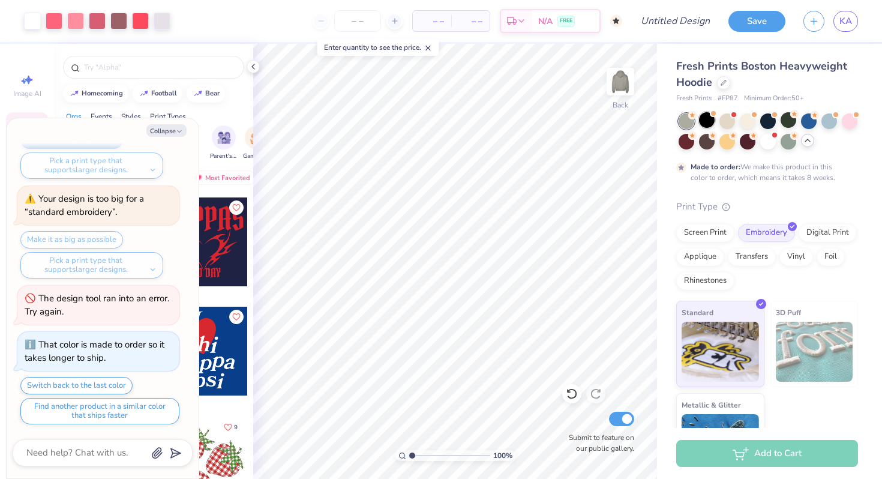
click at [710, 125] on div at bounding box center [707, 120] width 16 height 16
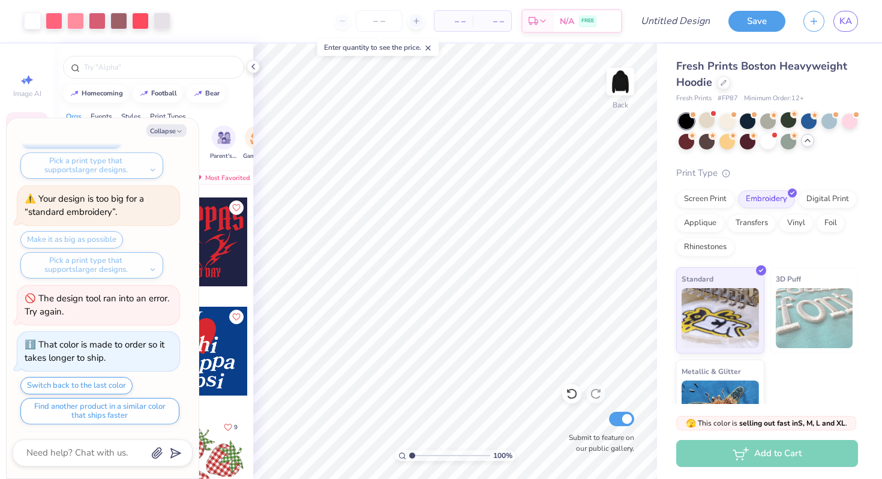
scroll to position [670, 0]
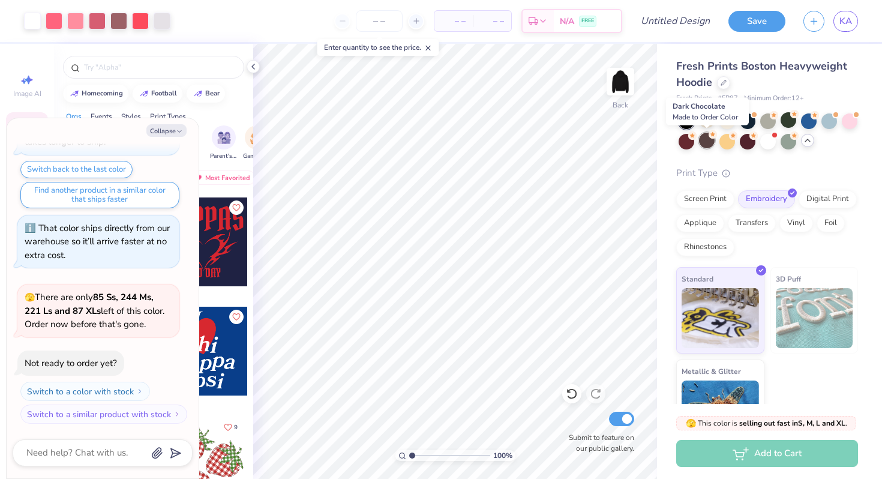
click at [709, 137] on icon at bounding box center [713, 134] width 8 height 8
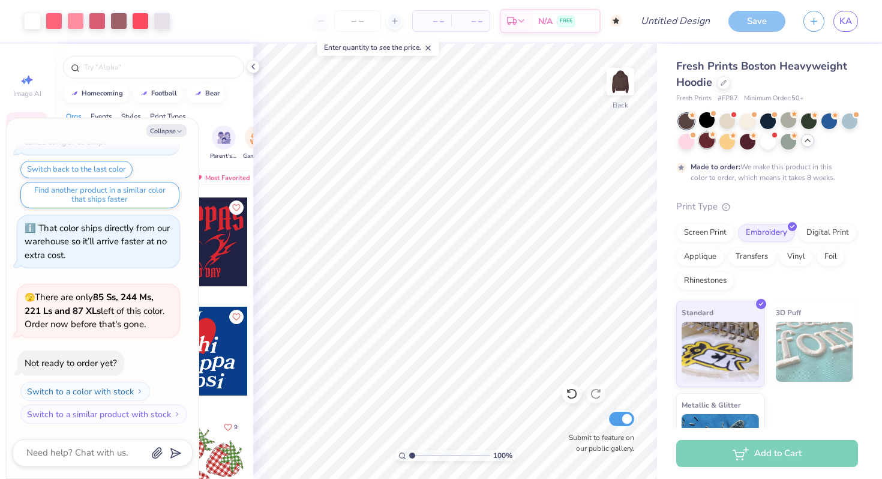
scroll to position [770, 0]
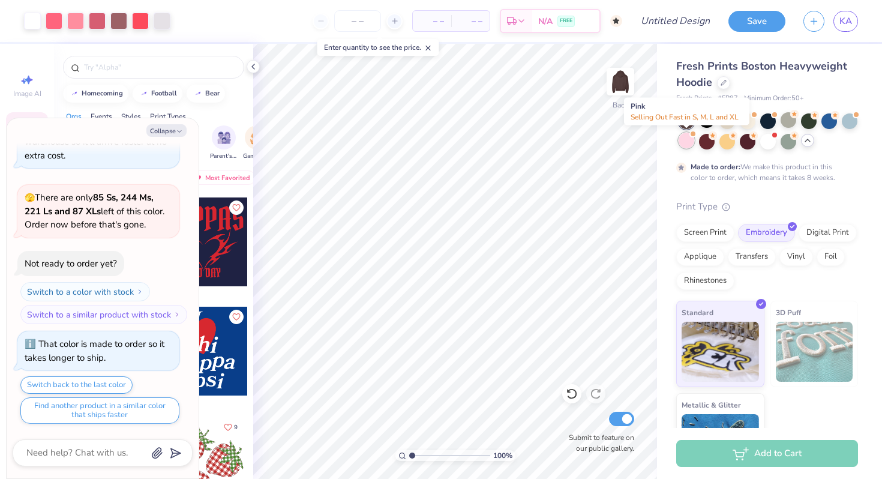
click at [690, 144] on div at bounding box center [687, 141] width 16 height 16
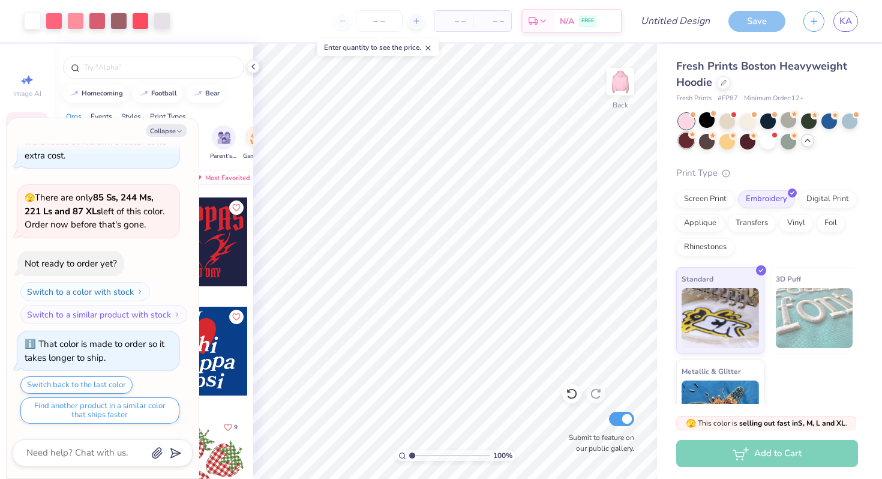
scroll to position [986, 0]
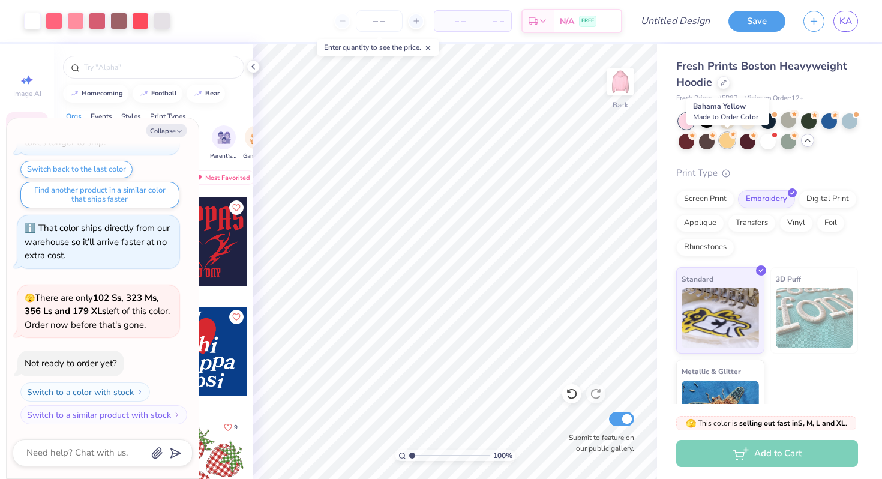
click at [734, 137] on circle at bounding box center [733, 134] width 8 height 8
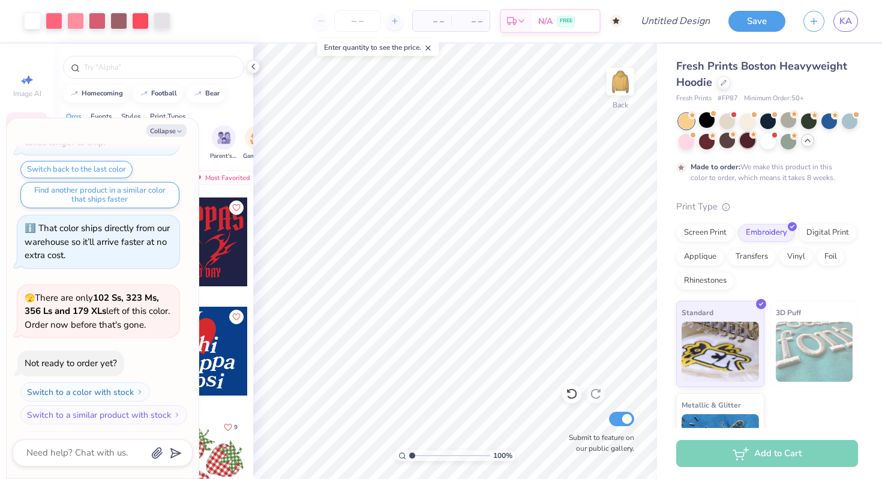
scroll to position [1085, 0]
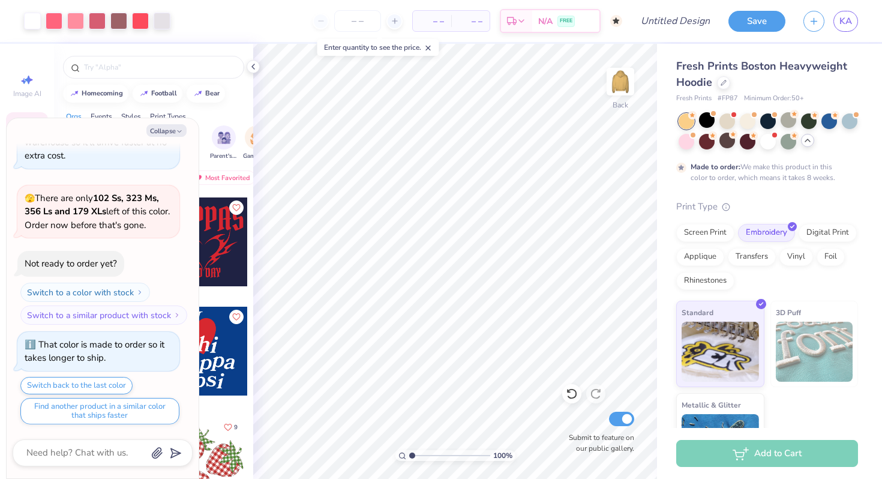
click at [808, 140] on icon at bounding box center [808, 141] width 10 height 10
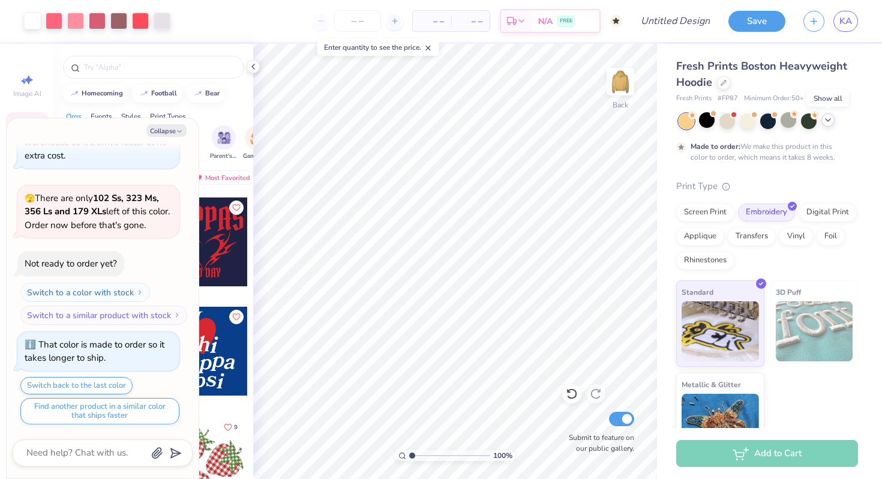
click at [794, 140] on div "Made to order: We make this product in this color to order, which means it take…" at bounding box center [767, 137] width 182 height 49
click at [767, 122] on div at bounding box center [769, 120] width 16 height 16
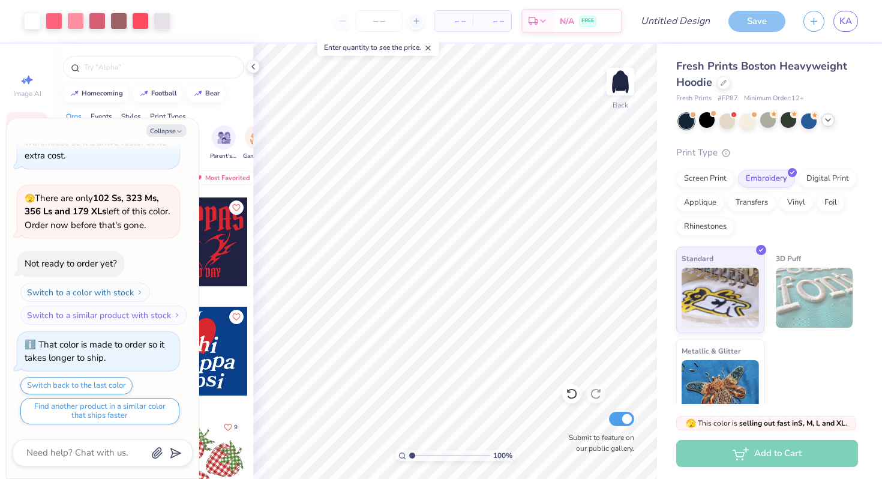
scroll to position [1301, 0]
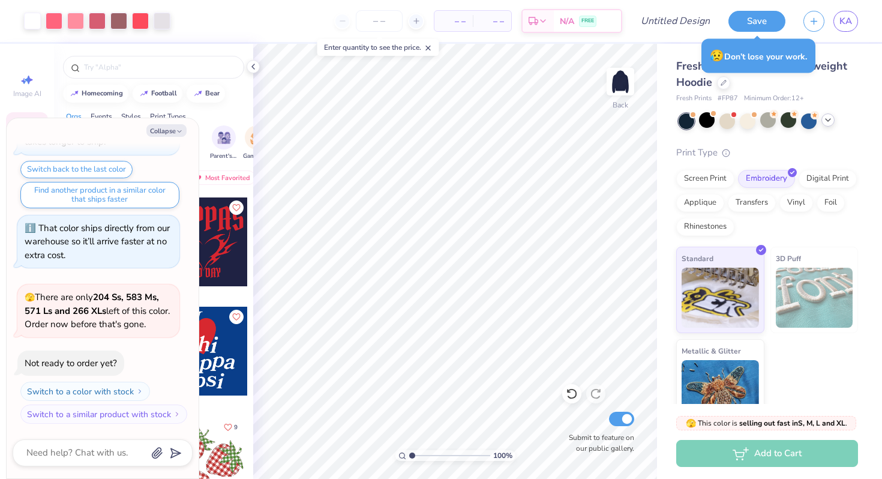
type textarea "x"
